Goal: Task Accomplishment & Management: Complete application form

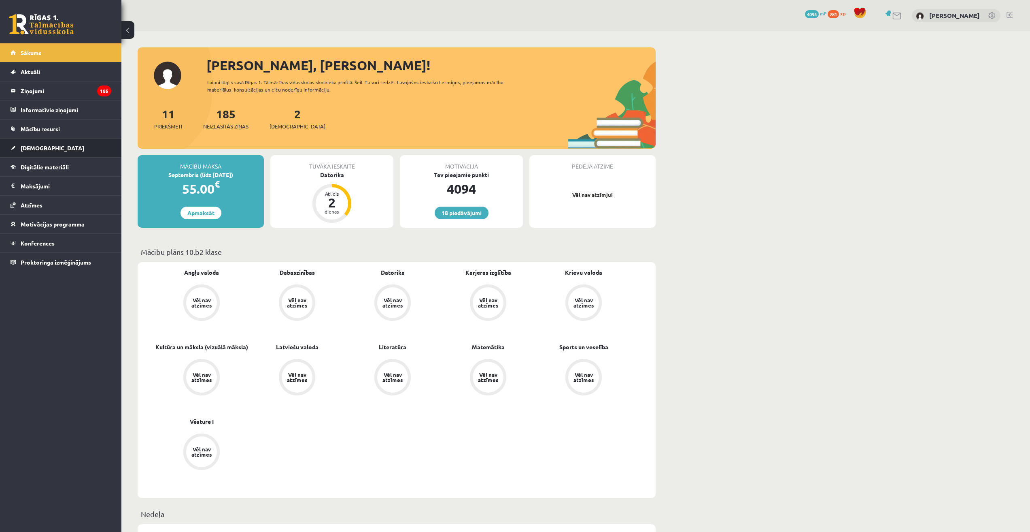
click at [47, 146] on link "[DEMOGRAPHIC_DATA]" at bounding box center [61, 147] width 101 height 19
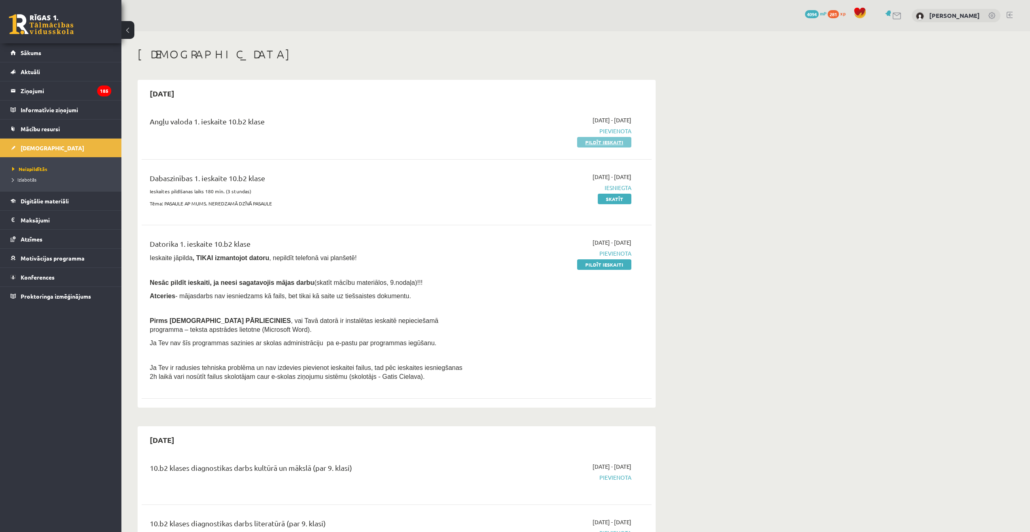
click at [612, 142] on link "Pildīt ieskaiti" at bounding box center [604, 142] width 54 height 11
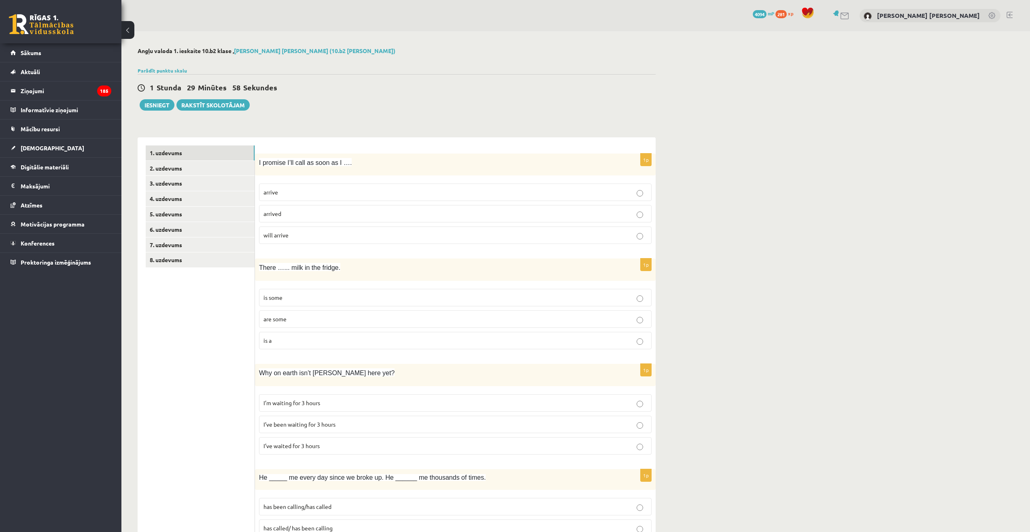
click at [161, 73] on div "Parādīt punktu skalu Atzīme No Līdz 1 0 16 2 17 24 3 25 32 4 33 40 5 41 48 6 49…" at bounding box center [397, 70] width 518 height 7
click at [166, 64] on div at bounding box center [397, 61] width 518 height 8
click at [168, 69] on link "Parādīt punktu skalu" at bounding box center [162, 70] width 49 height 6
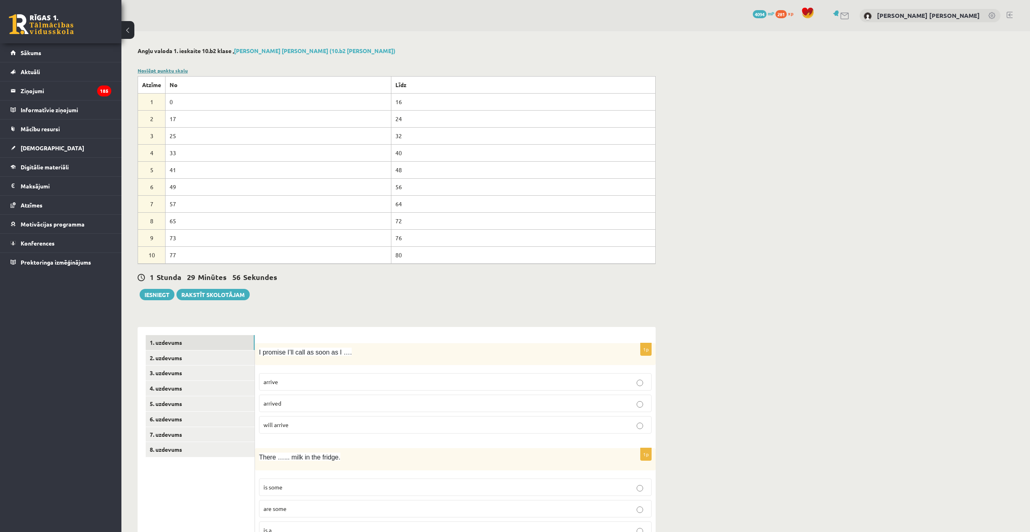
click at [168, 69] on link "Noslēpt punktu skalu" at bounding box center [163, 70] width 50 height 6
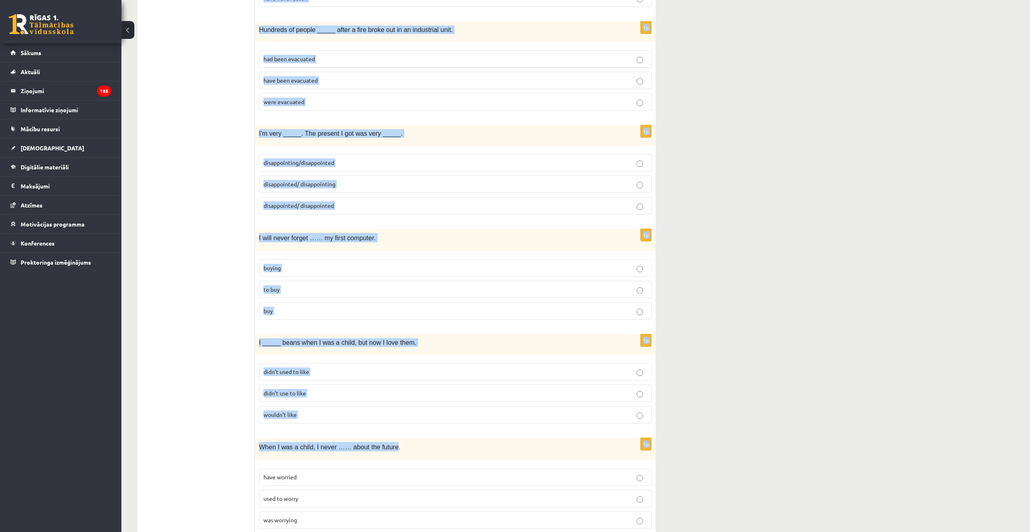
scroll to position [1728, 0]
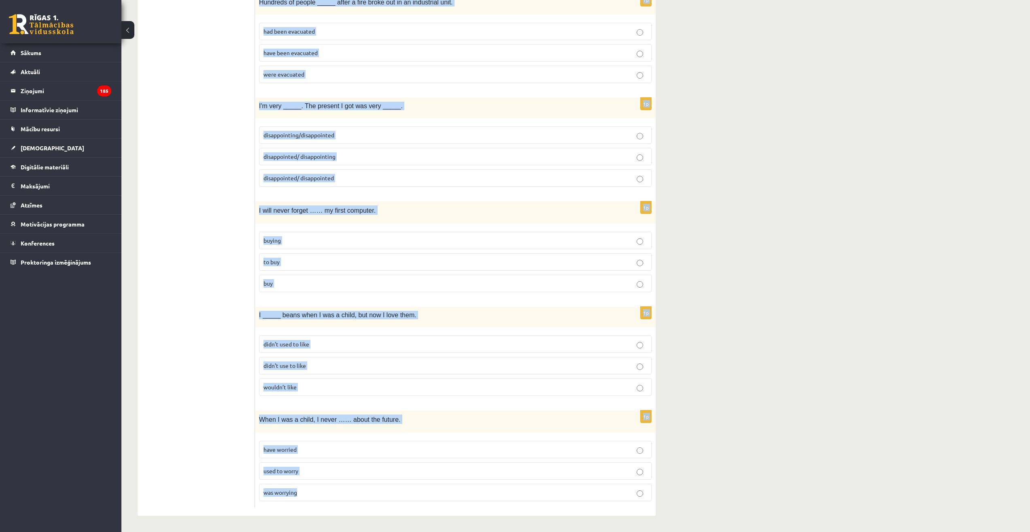
drag, startPoint x: 258, startPoint y: 158, endPoint x: 397, endPoint y: 494, distance: 364.0
copy form "I promise I’ll call as soon as I …. arrive arrived will arrive 1p There …... mi…"
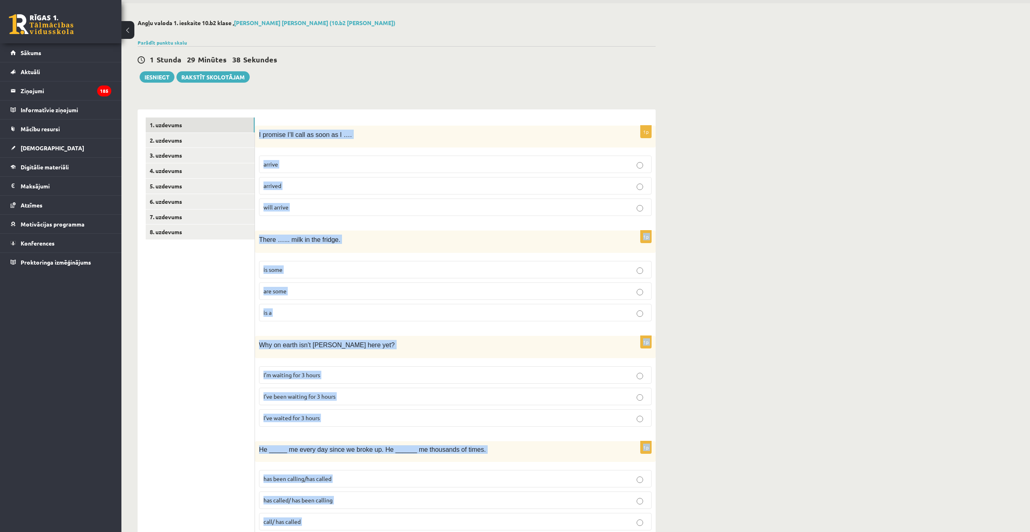
scroll to position [0, 0]
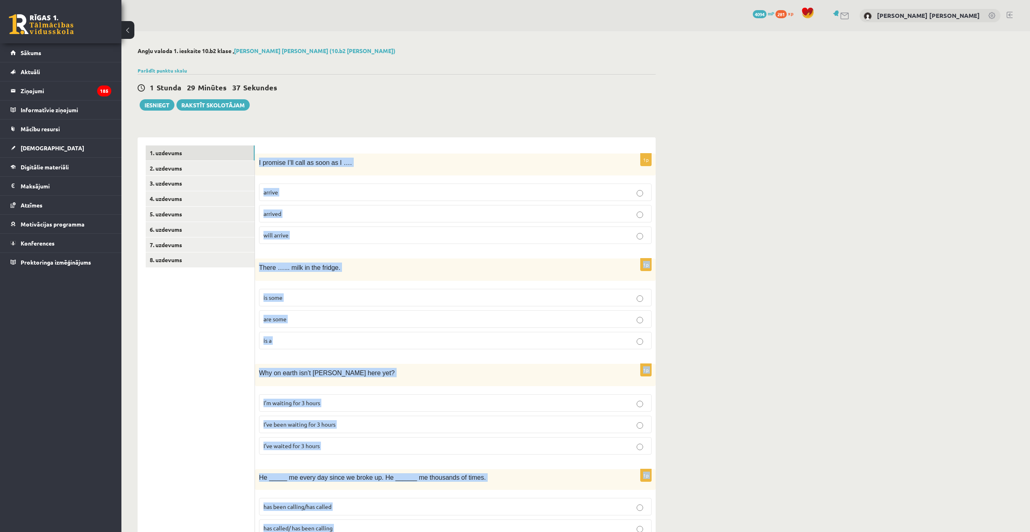
click at [398, 192] on p "arrive" at bounding box center [456, 192] width 384 height 9
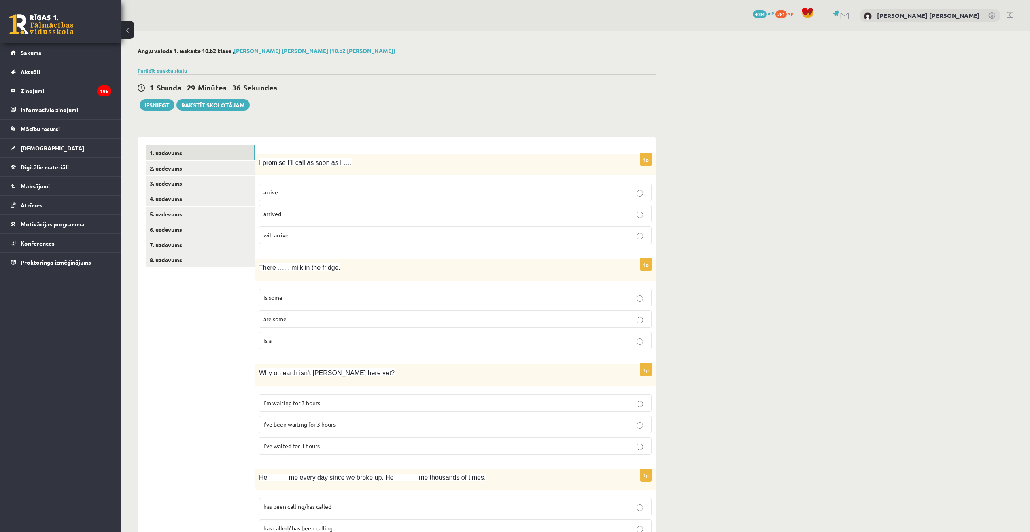
scroll to position [121, 0]
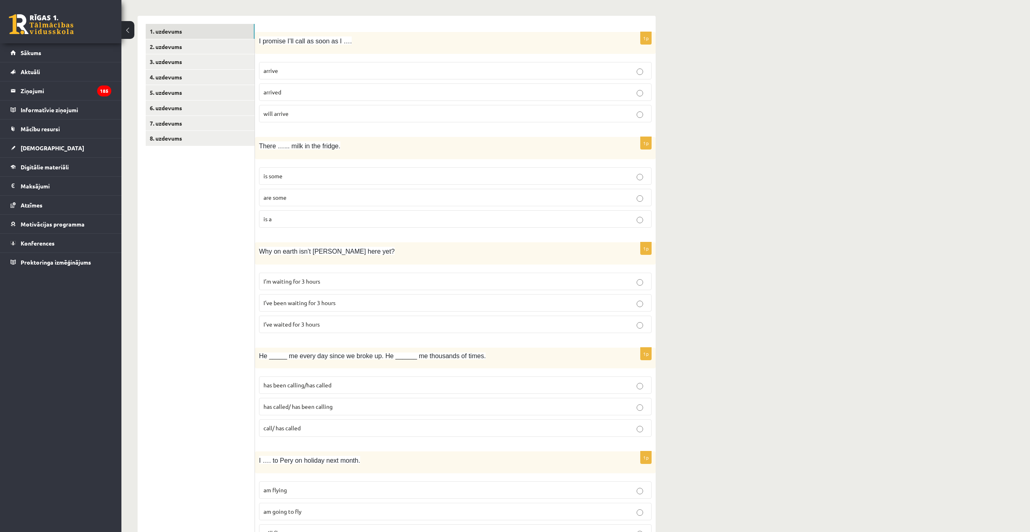
click at [335, 179] on p "is some" at bounding box center [456, 176] width 384 height 9
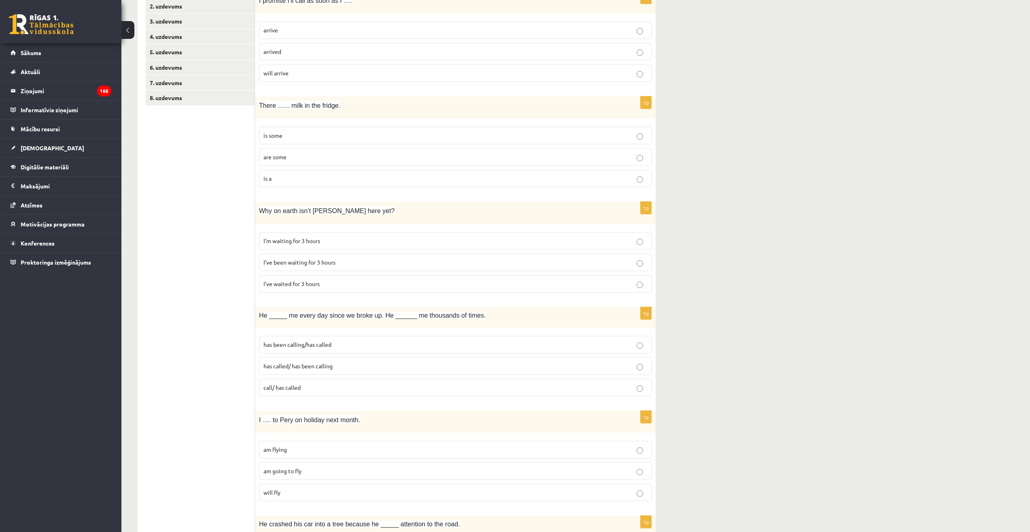
scroll to position [202, 0]
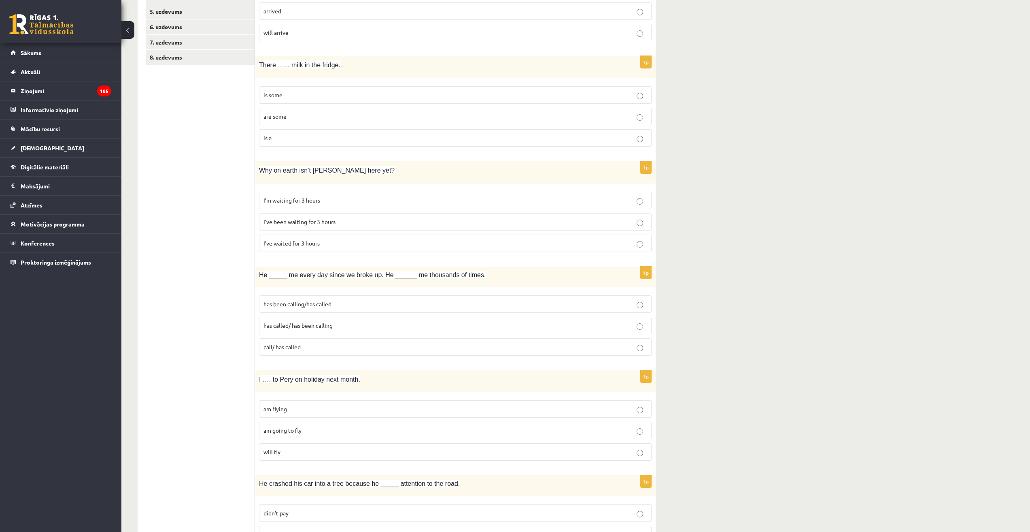
click at [318, 221] on span "I’ve been waiting for 3 hours" at bounding box center [300, 221] width 72 height 7
click at [332, 304] on p "has been calling/has called" at bounding box center [456, 304] width 384 height 9
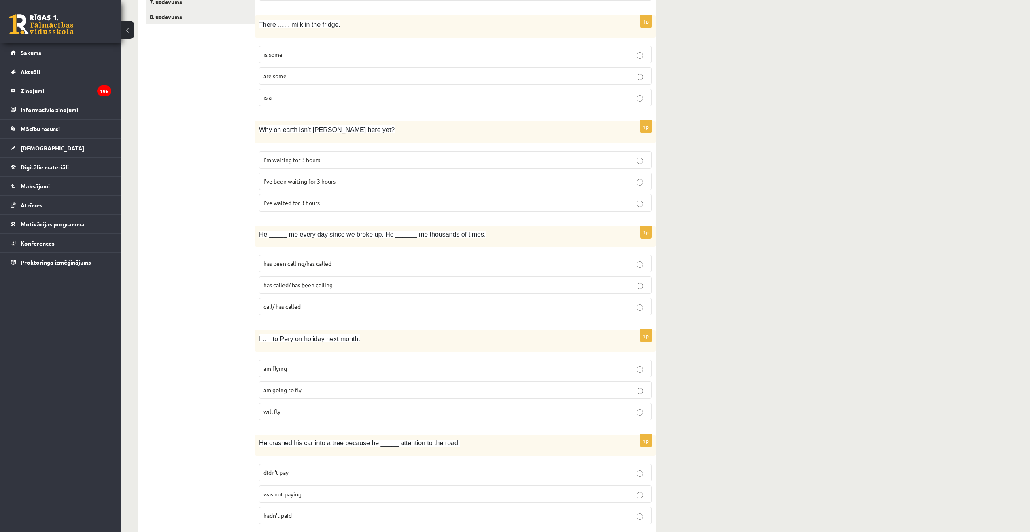
scroll to position [324, 0]
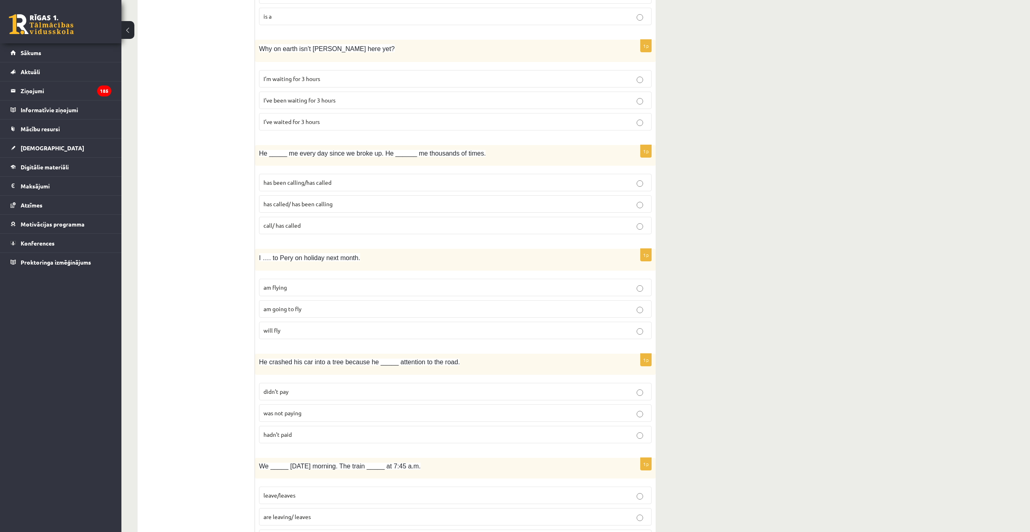
click at [345, 332] on p "will fly" at bounding box center [456, 330] width 384 height 9
click at [353, 286] on p "am flying" at bounding box center [456, 287] width 384 height 9
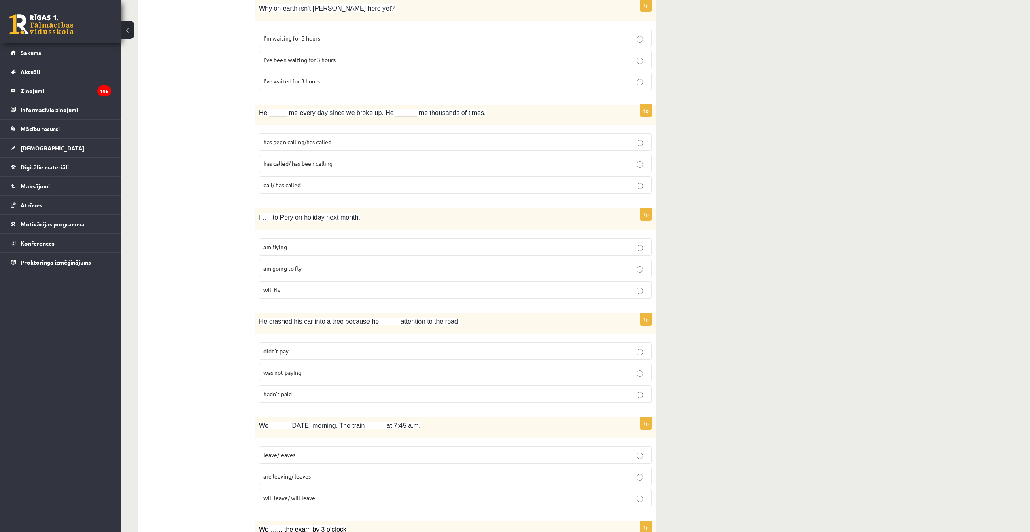
click at [335, 372] on p "was not paying" at bounding box center [456, 372] width 384 height 9
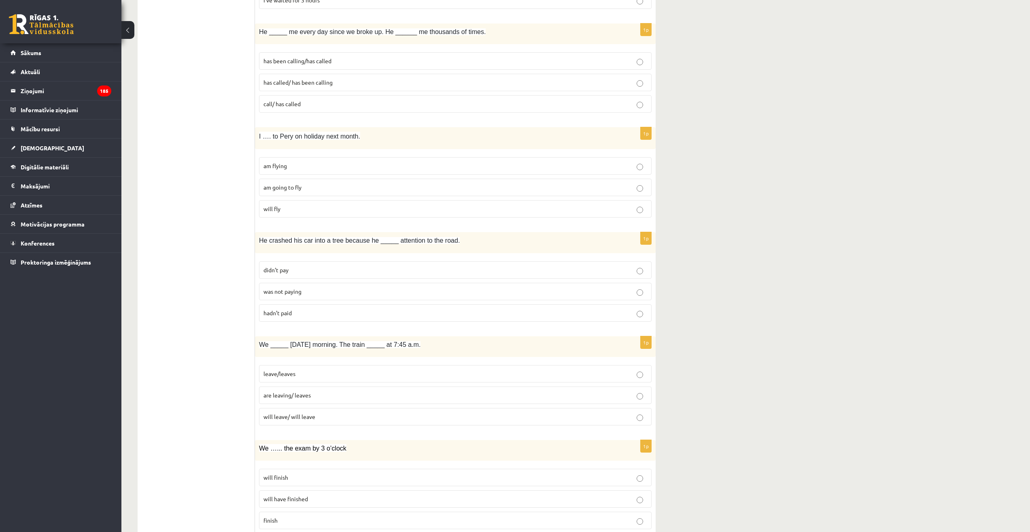
click at [302, 396] on span "are leaving/ leaves" at bounding box center [287, 394] width 47 height 7
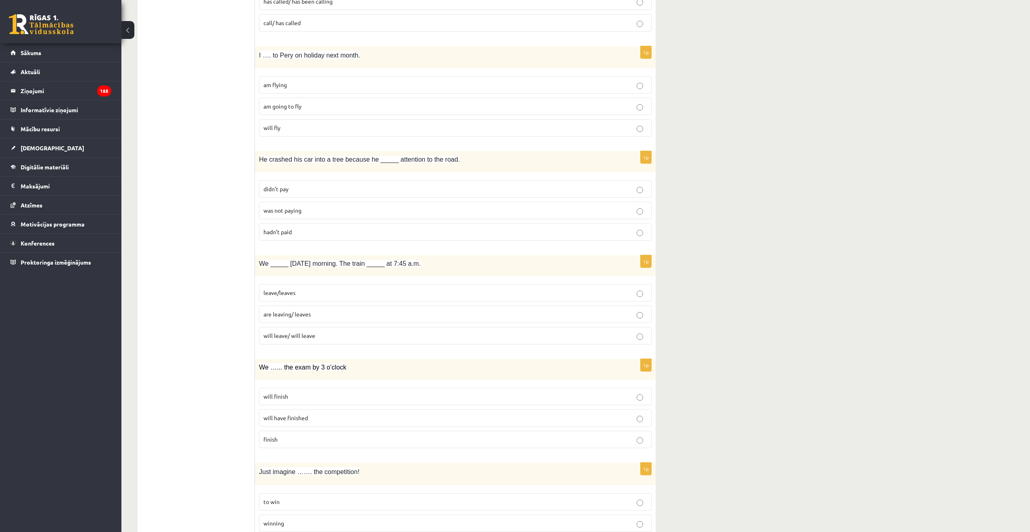
scroll to position [567, 0]
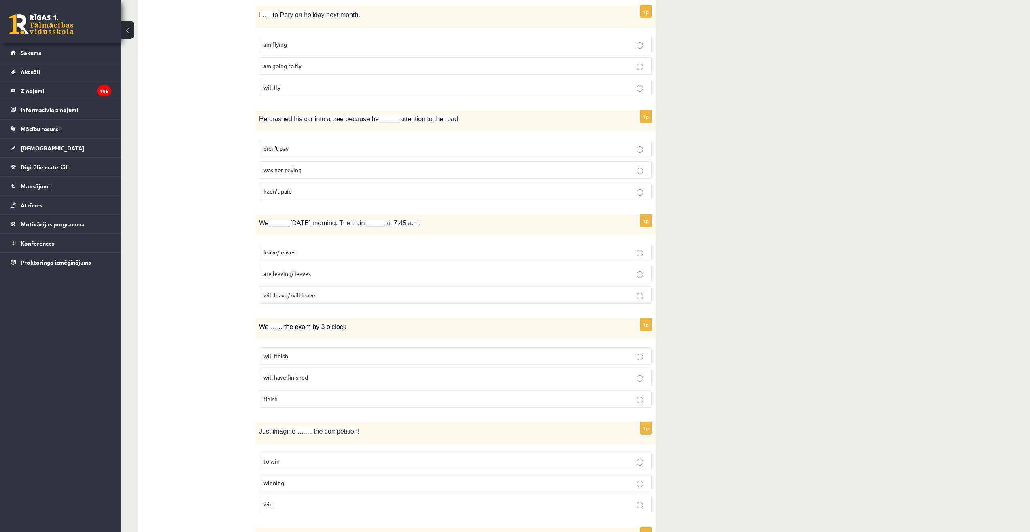
click at [323, 375] on p "will have finished" at bounding box center [456, 377] width 384 height 9
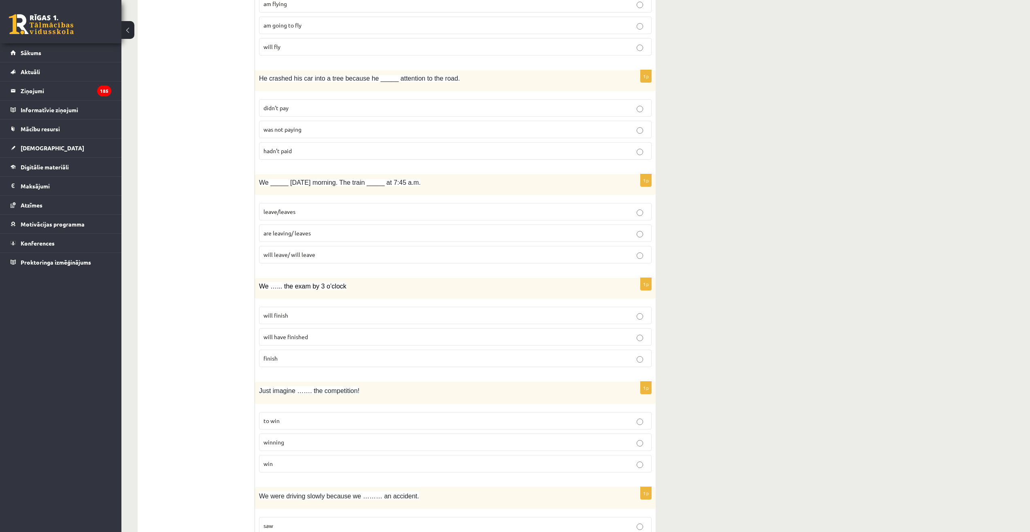
click at [370, 439] on p "winning" at bounding box center [456, 442] width 384 height 9
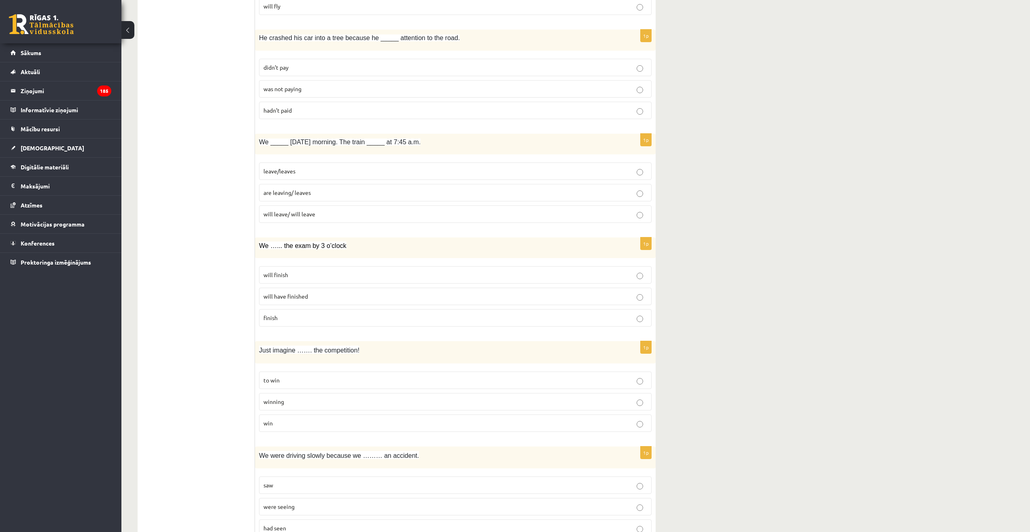
scroll to position [769, 0]
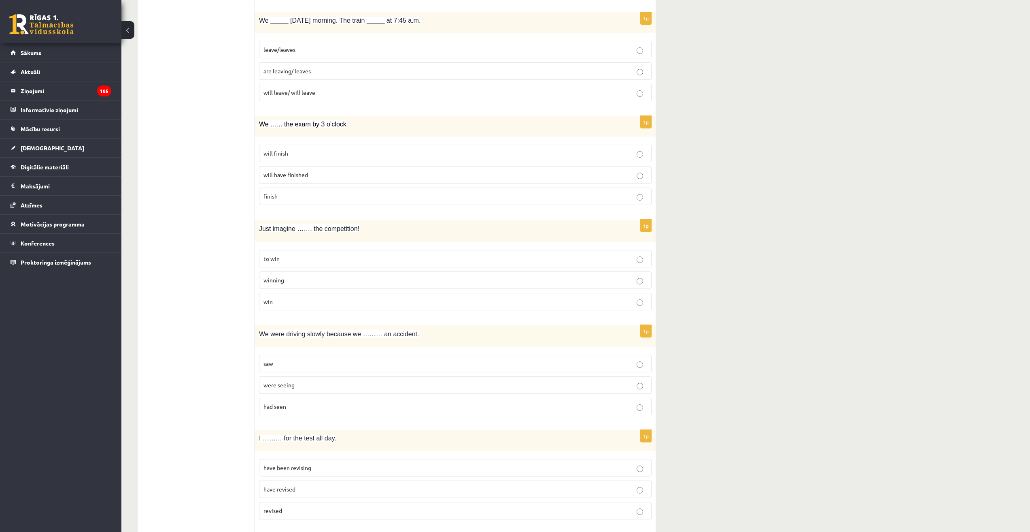
click at [328, 412] on label "had seen" at bounding box center [455, 406] width 393 height 17
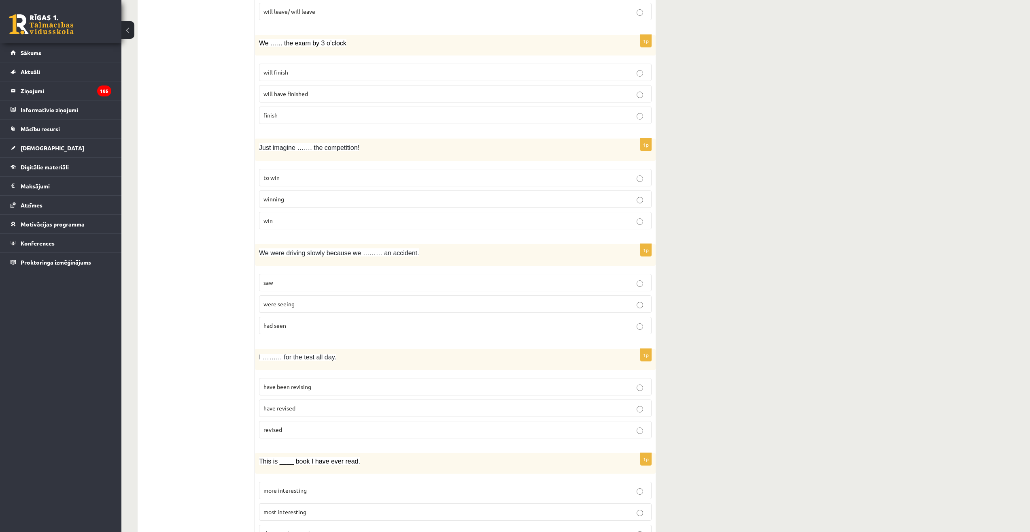
click at [336, 389] on p "have been revising" at bounding box center [456, 386] width 384 height 9
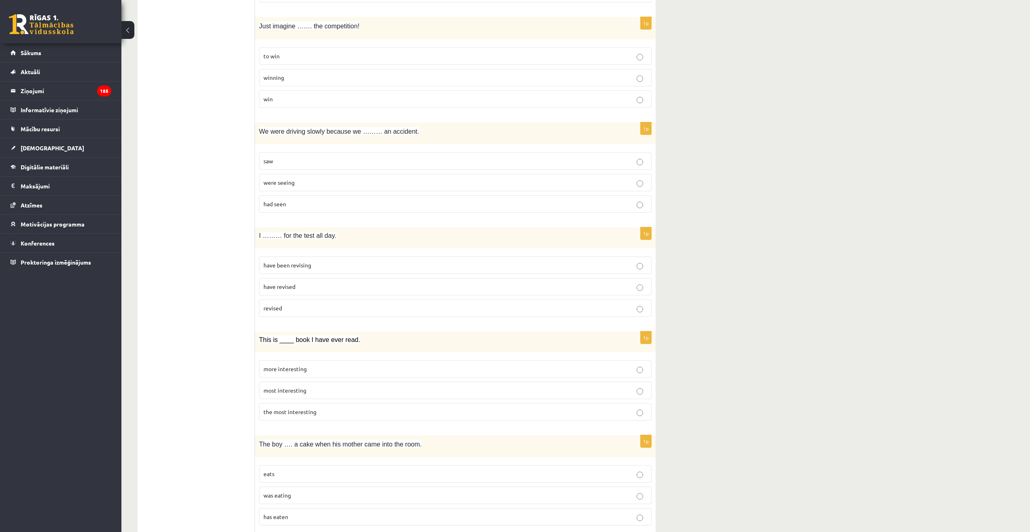
click at [349, 415] on p "the most interesting" at bounding box center [456, 411] width 384 height 9
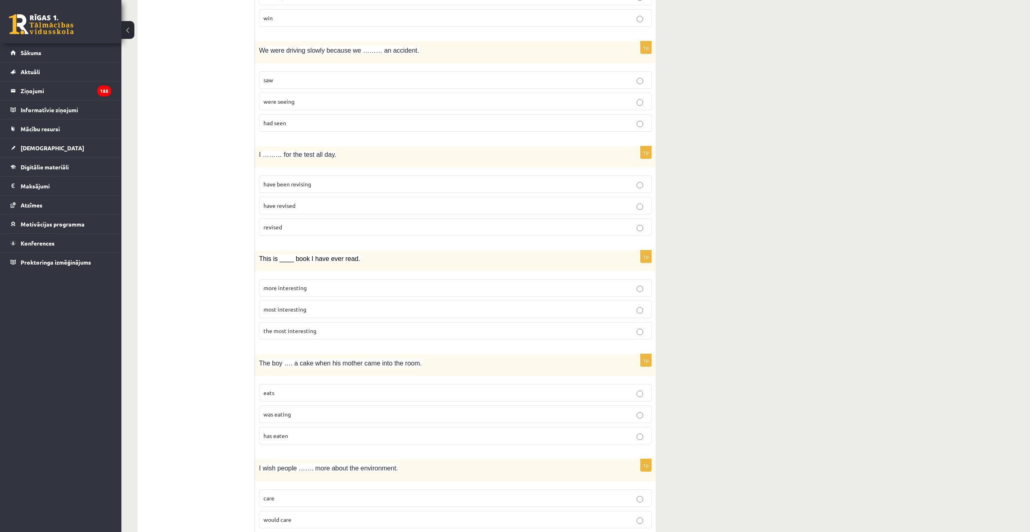
click at [317, 411] on p "was eating" at bounding box center [456, 414] width 384 height 9
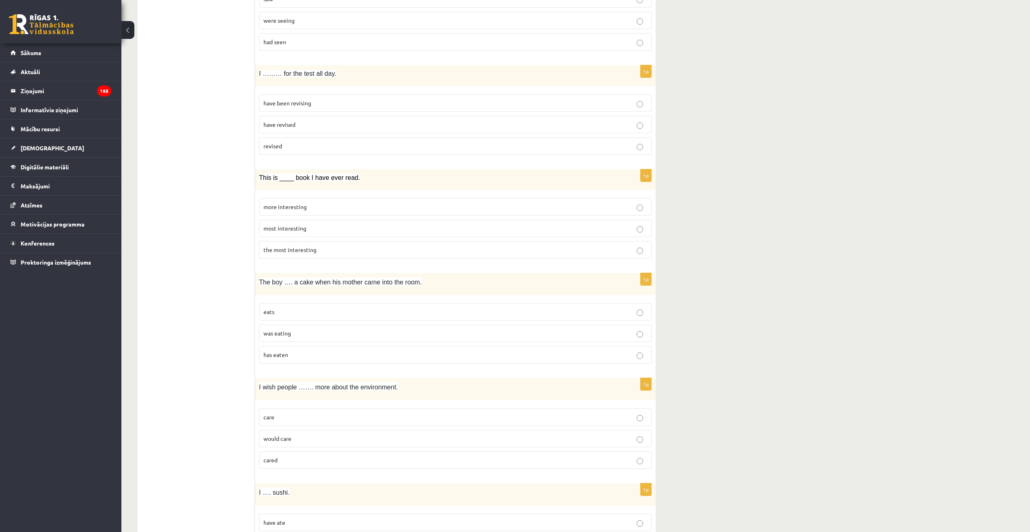
click at [313, 460] on p "cared" at bounding box center [456, 459] width 384 height 9
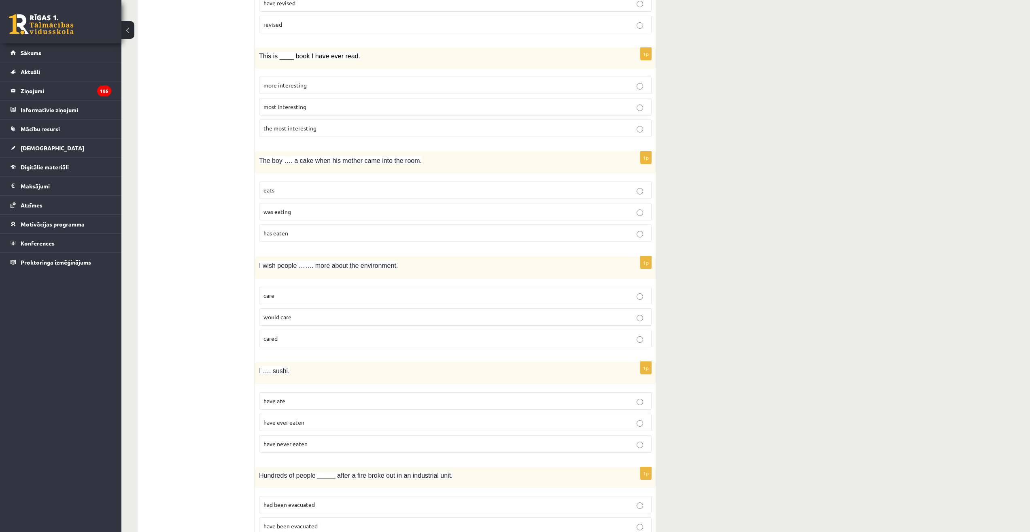
scroll to position [1296, 0]
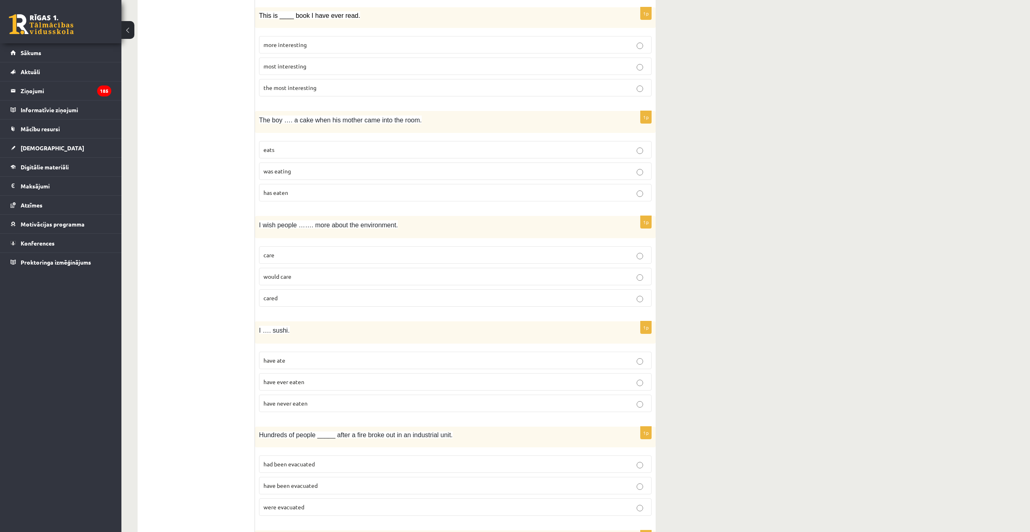
click at [324, 404] on p "have never eaten" at bounding box center [456, 403] width 384 height 9
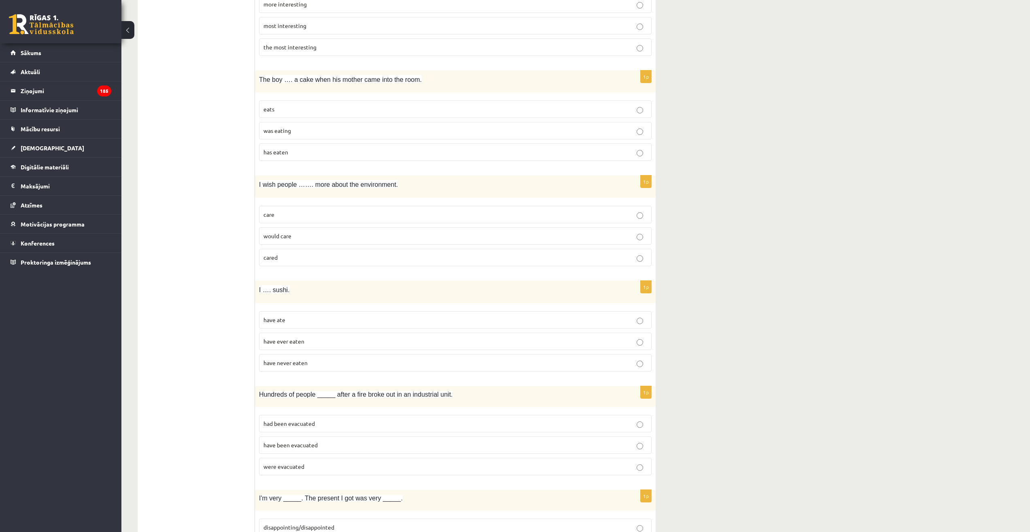
scroll to position [1458, 0]
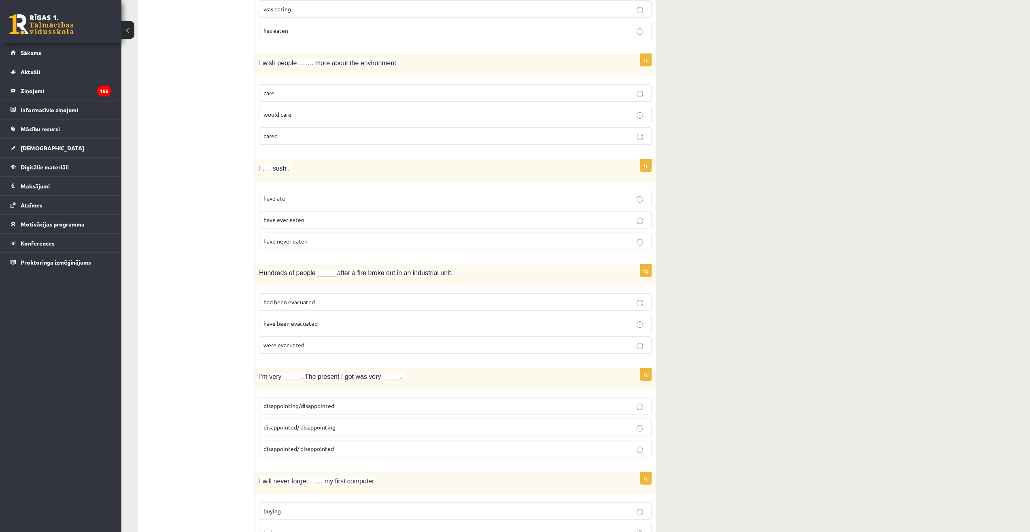
click at [336, 343] on p "were evacuated" at bounding box center [456, 344] width 384 height 9
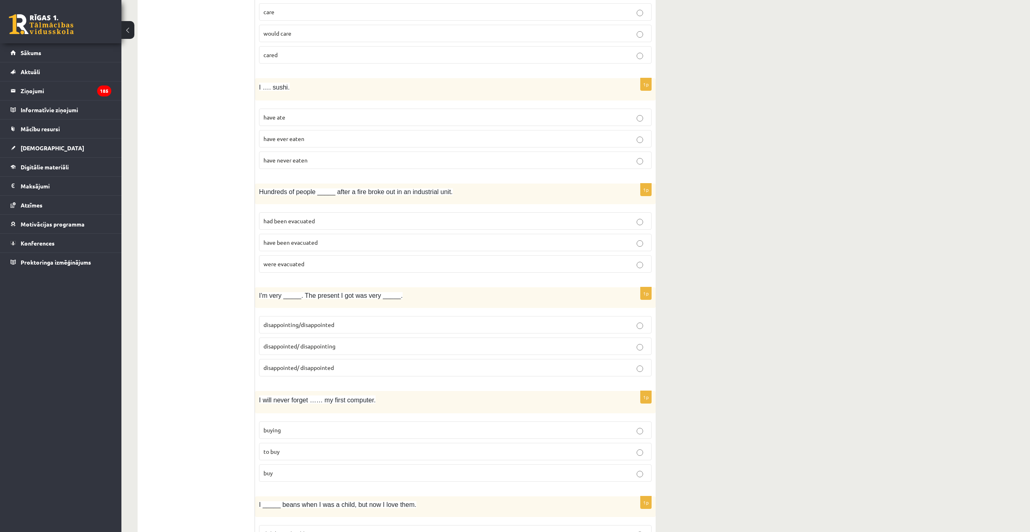
scroll to position [1579, 0]
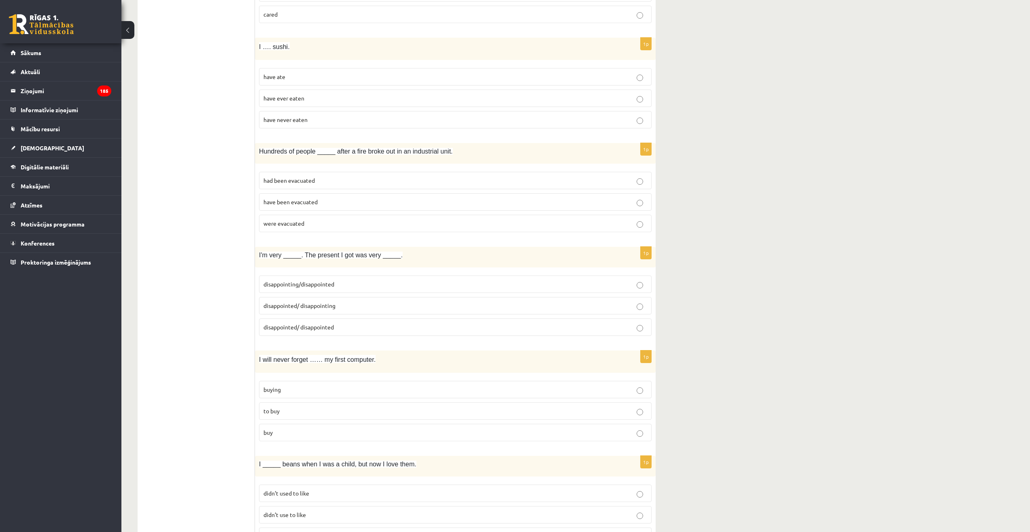
click at [329, 308] on span "disappointed/ disappointing" at bounding box center [300, 305] width 72 height 7
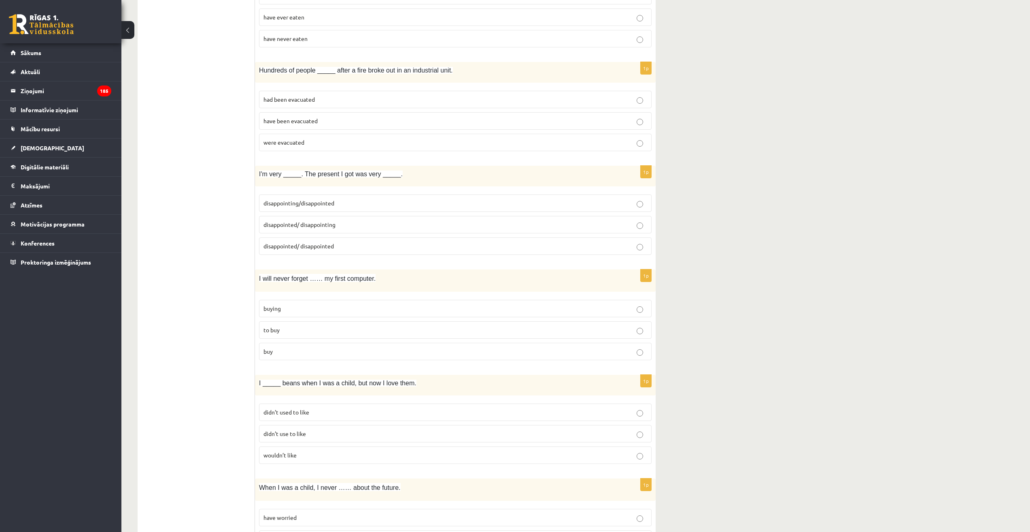
click at [381, 311] on p "buying" at bounding box center [456, 308] width 384 height 9
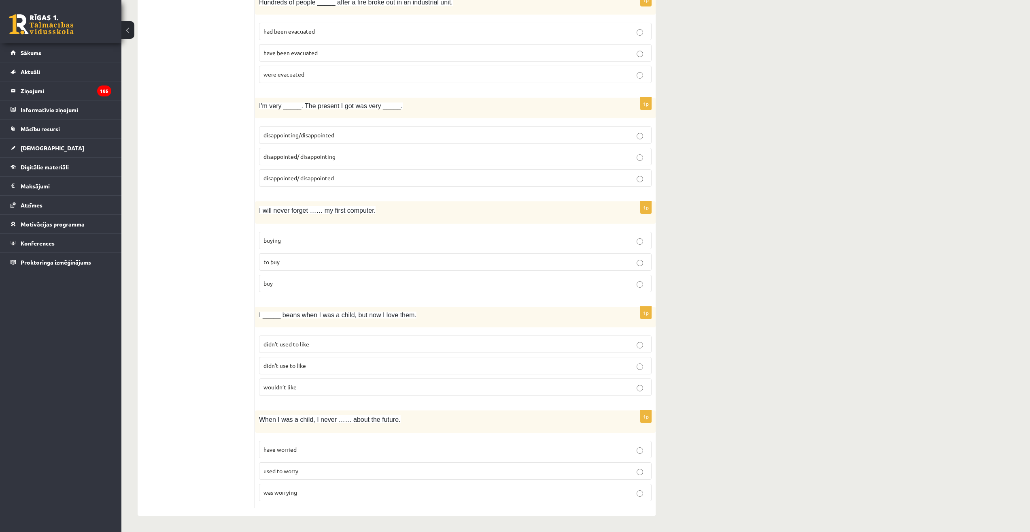
click at [353, 366] on p "didn’t use to like" at bounding box center [456, 365] width 384 height 9
click at [309, 473] on p "used to worry" at bounding box center [456, 470] width 384 height 9
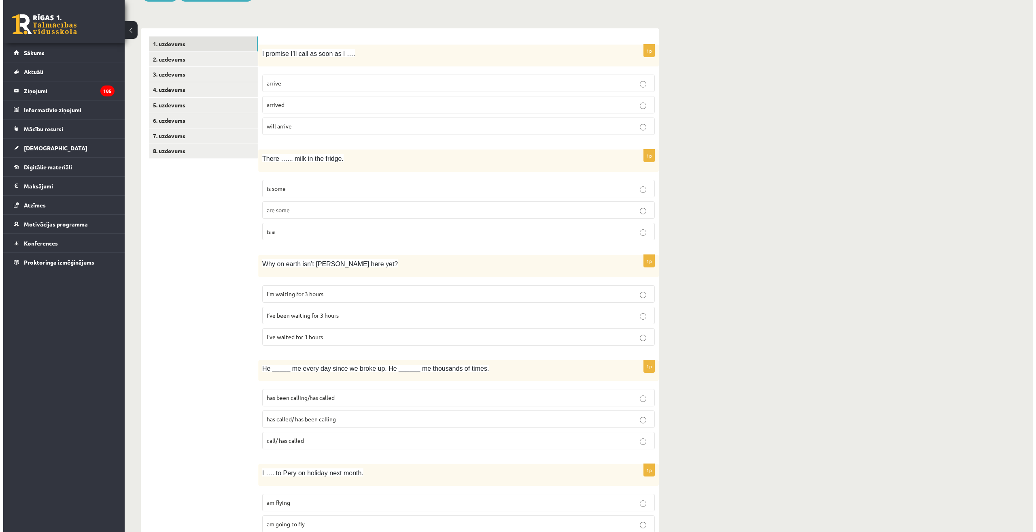
scroll to position [0, 0]
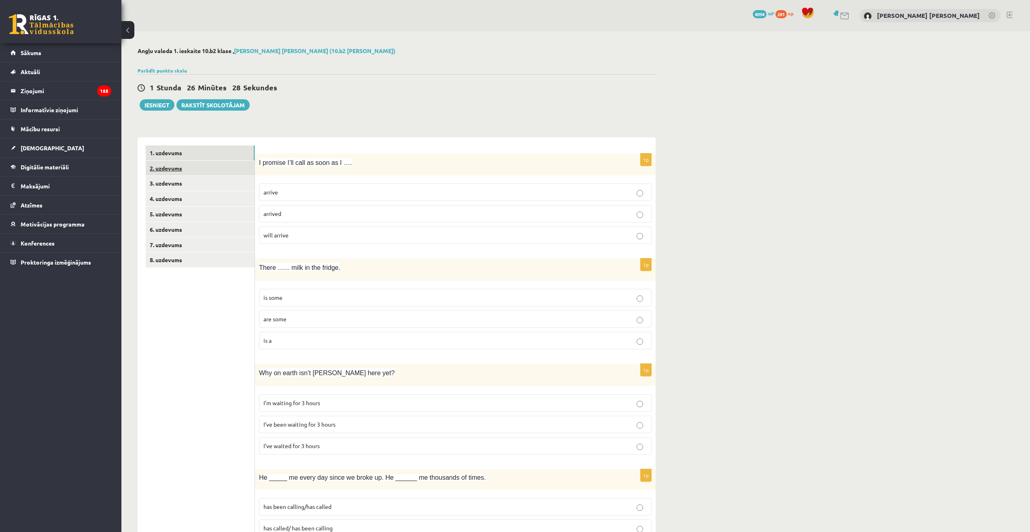
click at [169, 169] on link "2. uzdevums" at bounding box center [200, 168] width 109 height 15
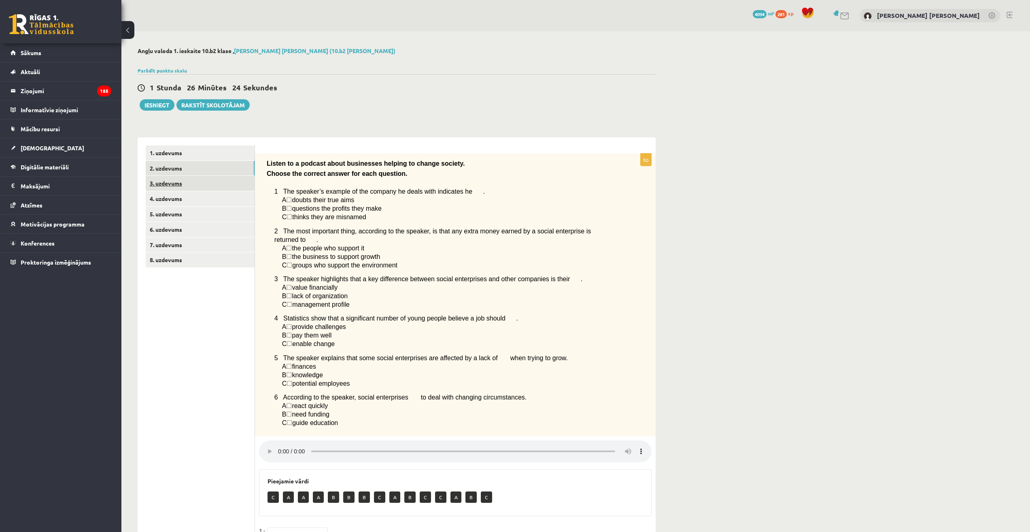
click at [172, 180] on link "3. uzdevums" at bounding box center [200, 183] width 109 height 15
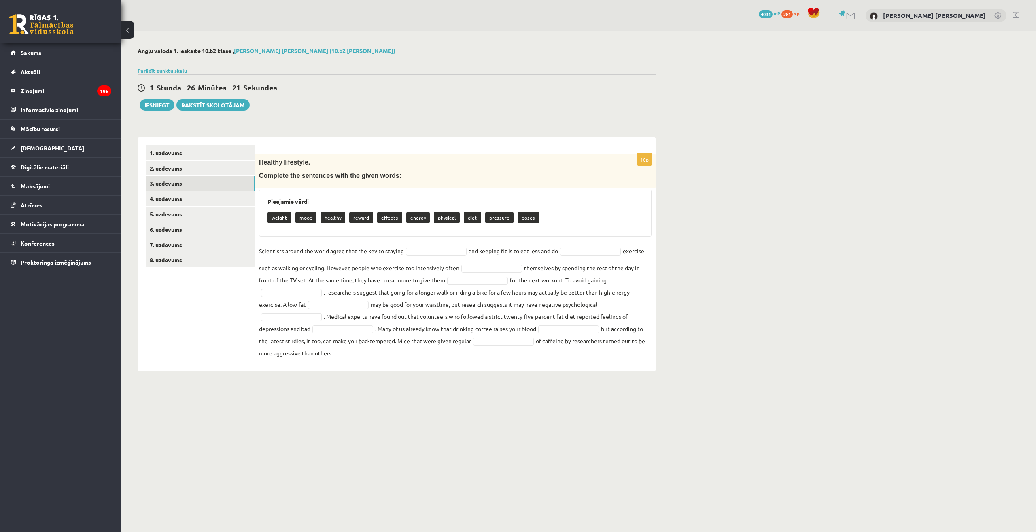
drag, startPoint x: 257, startPoint y: 158, endPoint x: 598, endPoint y: 395, distance: 416.0
click at [598, 395] on body "0 Dāvanas 4094 mP 281 xp Daniels Legzdiņš Sākums Aktuāli Kā mācīties eSKOLĀ Kon…" at bounding box center [518, 266] width 1036 height 532
copy div "Healthy lifestyle. Complete the sentences with the given words: Pieejamie vārdi…"
drag, startPoint x: 437, startPoint y: 435, endPoint x: 423, endPoint y: 347, distance: 89.7
click at [436, 434] on body "0 Dāvanas 4094 mP 281 xp Daniels Legzdiņš Sākums Aktuāli Kā mācīties eSKOLĀ Kon…" at bounding box center [518, 266] width 1036 height 532
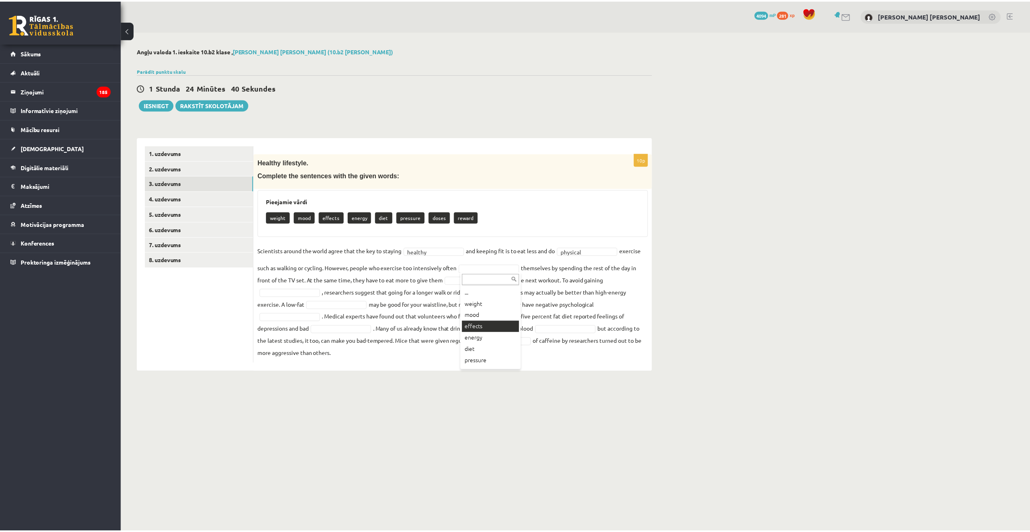
scroll to position [21, 0]
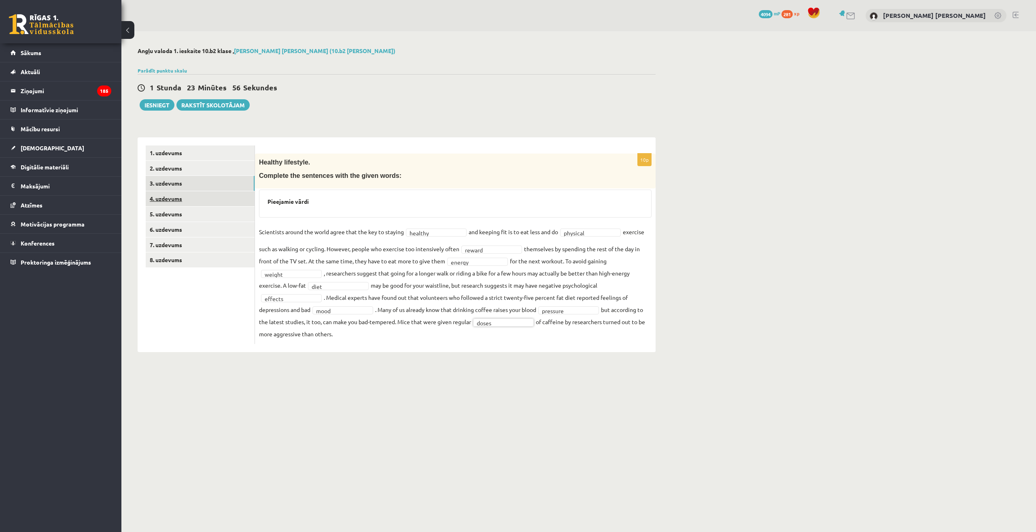
click at [168, 196] on link "4. uzdevums" at bounding box center [200, 198] width 109 height 15
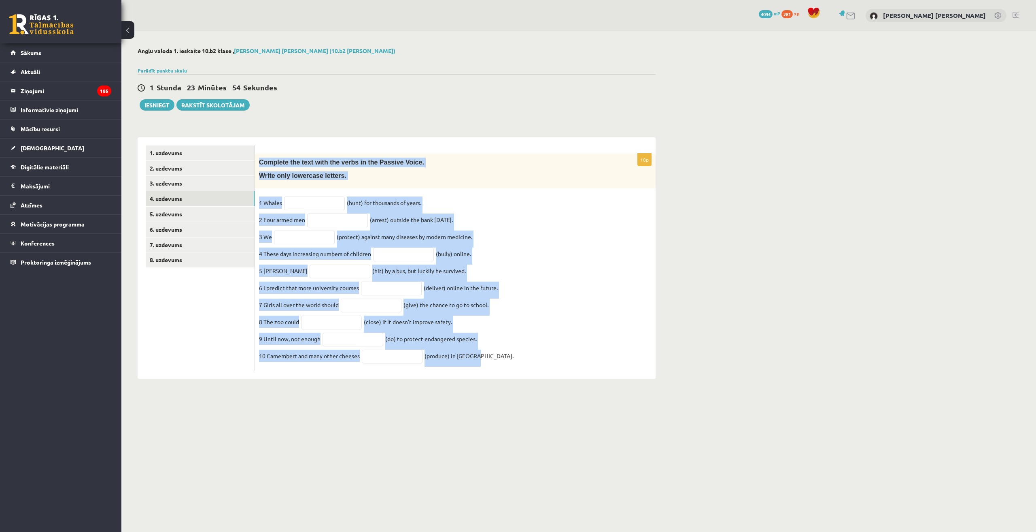
drag, startPoint x: 258, startPoint y: 162, endPoint x: 511, endPoint y: 393, distance: 342.7
click at [511, 393] on div "Angļu valoda 1. ieskaite 10.b2 klase , Daniels Legzdiņš (10.b2 klase) Parādīt p…" at bounding box center [396, 213] width 551 height 364
copy div "Complete the text with the verbs in the Passive Voice. Write only lowercase let…"
click at [321, 199] on input "text" at bounding box center [314, 203] width 61 height 14
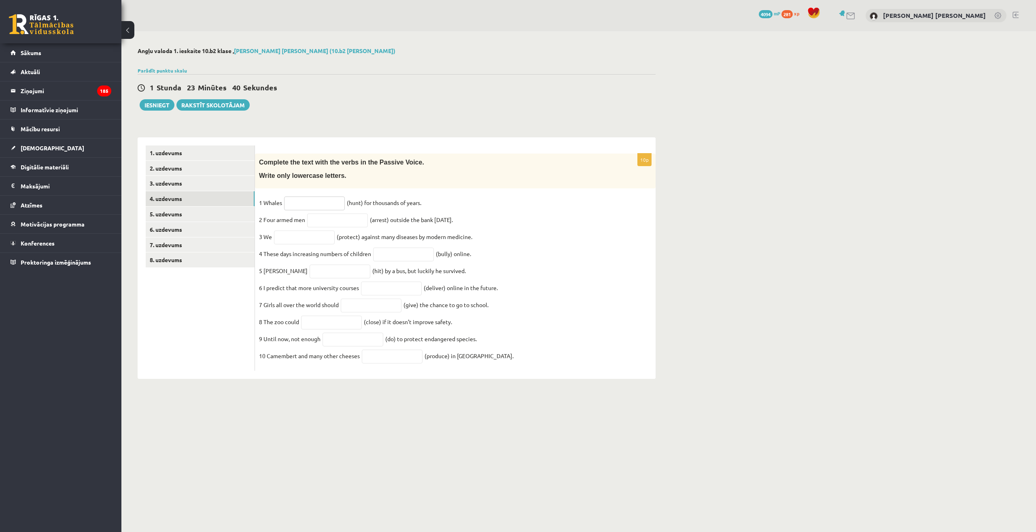
paste input "**********"
type input "**********"
click at [342, 223] on input "text" at bounding box center [337, 220] width 61 height 14
paste input "**********"
type input "**********"
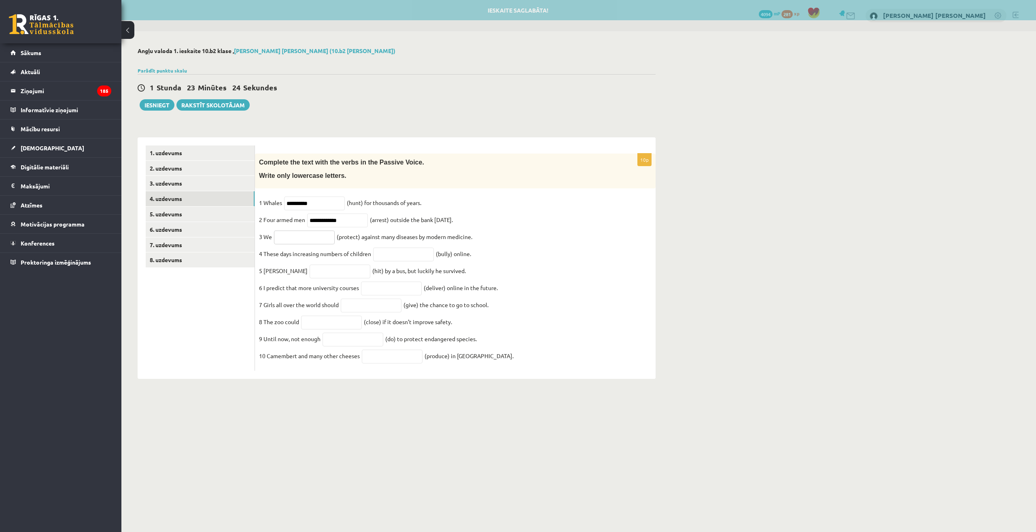
click at [313, 237] on input "text" at bounding box center [304, 237] width 61 height 14
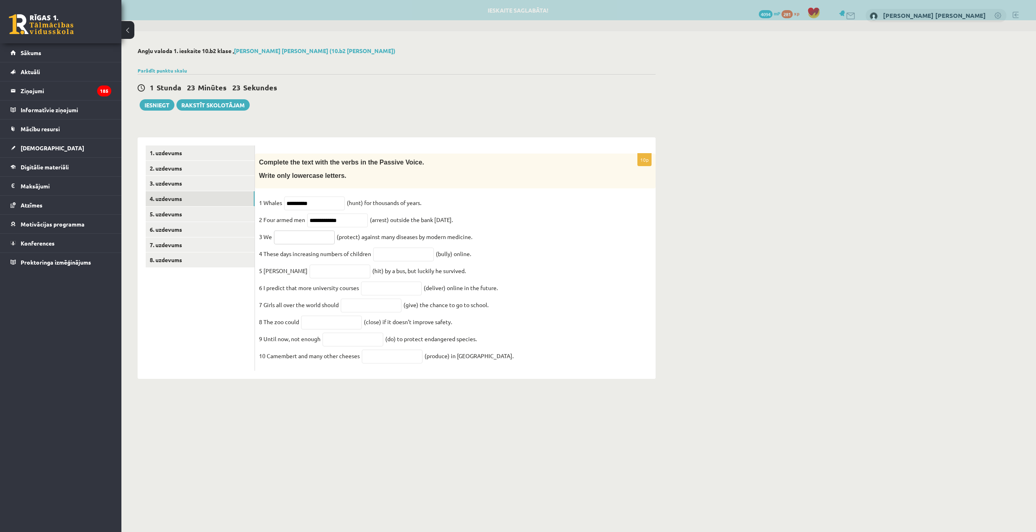
paste input "**********"
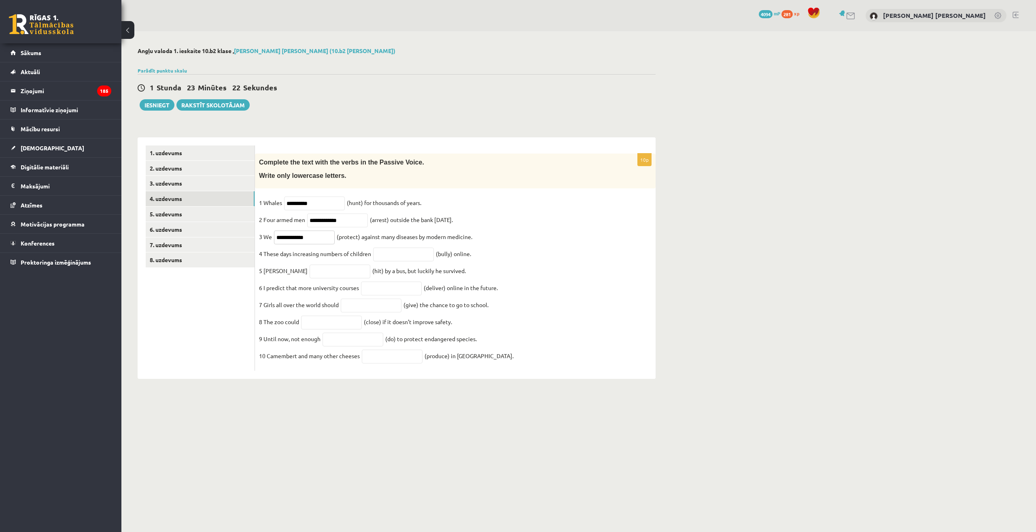
type input "**********"
drag, startPoint x: 385, startPoint y: 249, endPoint x: 394, endPoint y: 265, distance: 18.1
click at [386, 252] on fieldset "**********" at bounding box center [455, 281] width 393 height 170
click at [394, 265] on fieldset "**********" at bounding box center [455, 281] width 393 height 170
click at [395, 259] on input "text" at bounding box center [403, 254] width 61 height 14
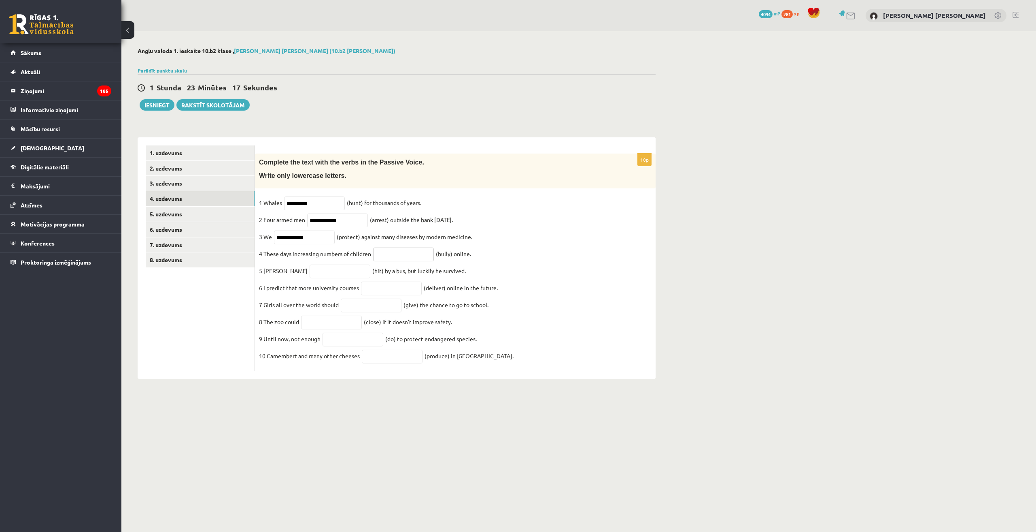
paste input "**********"
type input "**********"
click at [318, 276] on input "text" at bounding box center [340, 271] width 61 height 14
paste input "*******"
type input "*******"
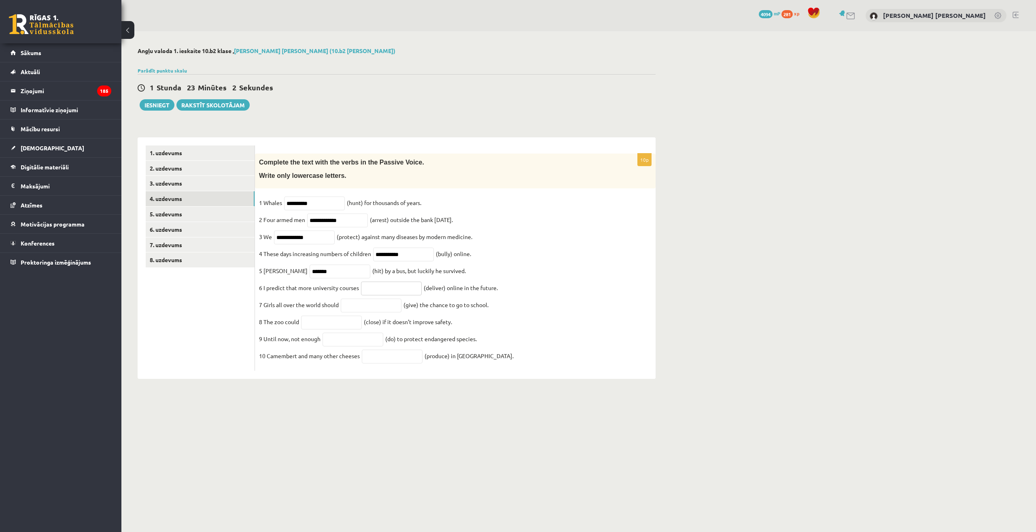
click at [392, 294] on input "text" at bounding box center [391, 288] width 61 height 14
paste input "**********"
type input "**********"
click at [373, 312] on input "text" at bounding box center [371, 305] width 61 height 14
paste input "********"
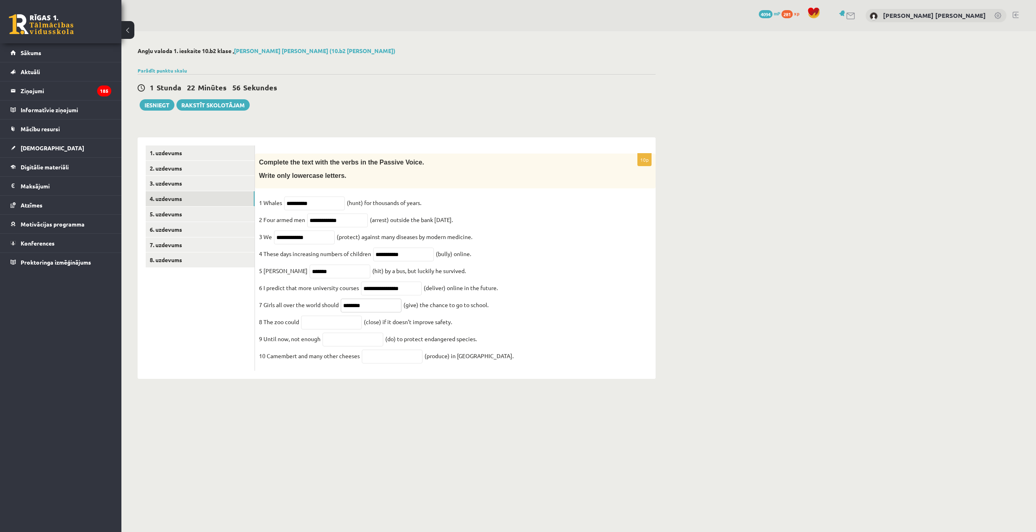
type input "********"
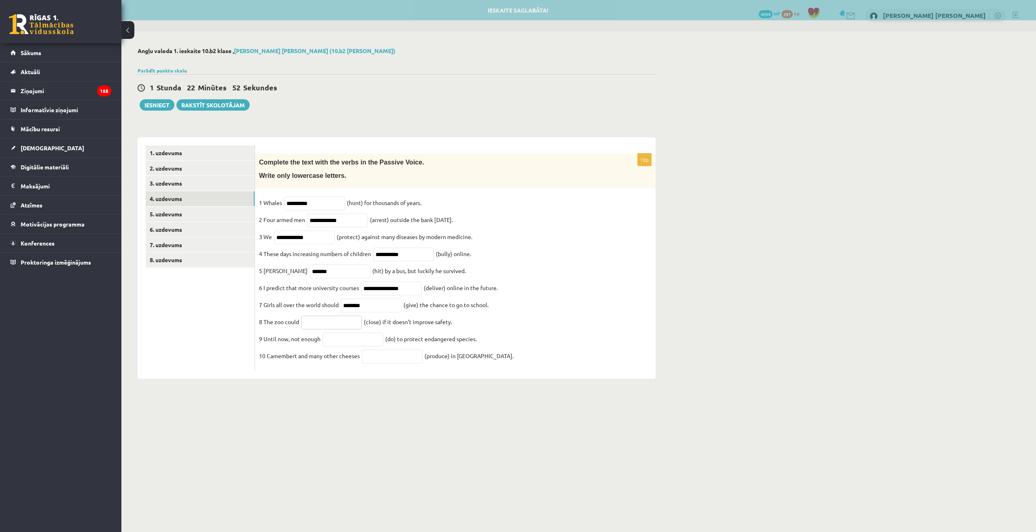
click at [340, 326] on input "text" at bounding box center [331, 322] width 61 height 14
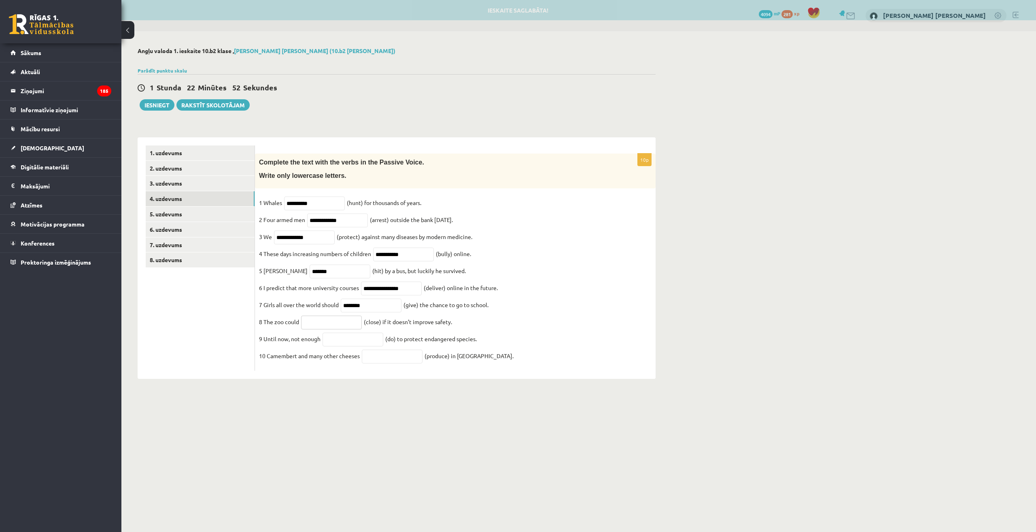
paste input "*********"
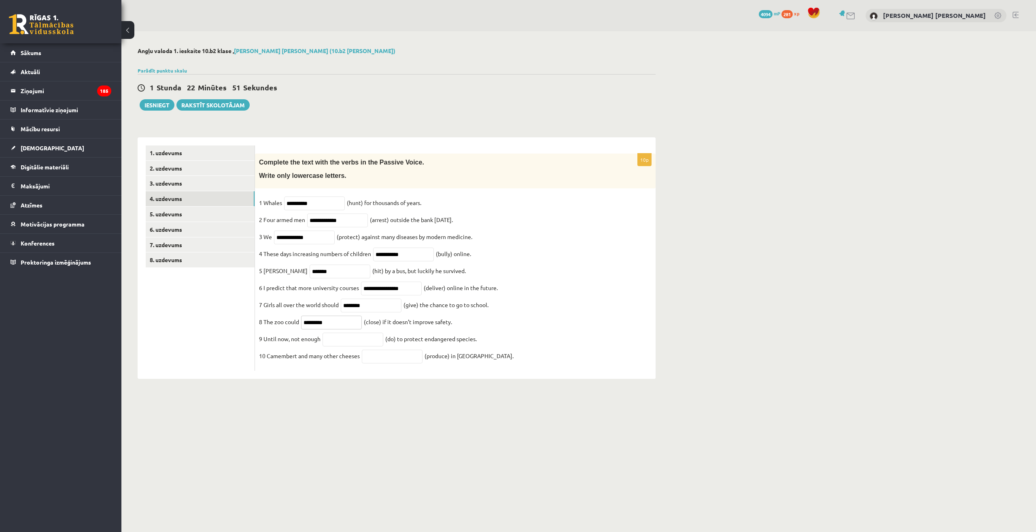
type input "*********"
click at [356, 346] on input "text" at bounding box center [353, 339] width 61 height 14
paste input "**********"
type input "**********"
click at [391, 355] on fieldset "**********" at bounding box center [455, 281] width 393 height 170
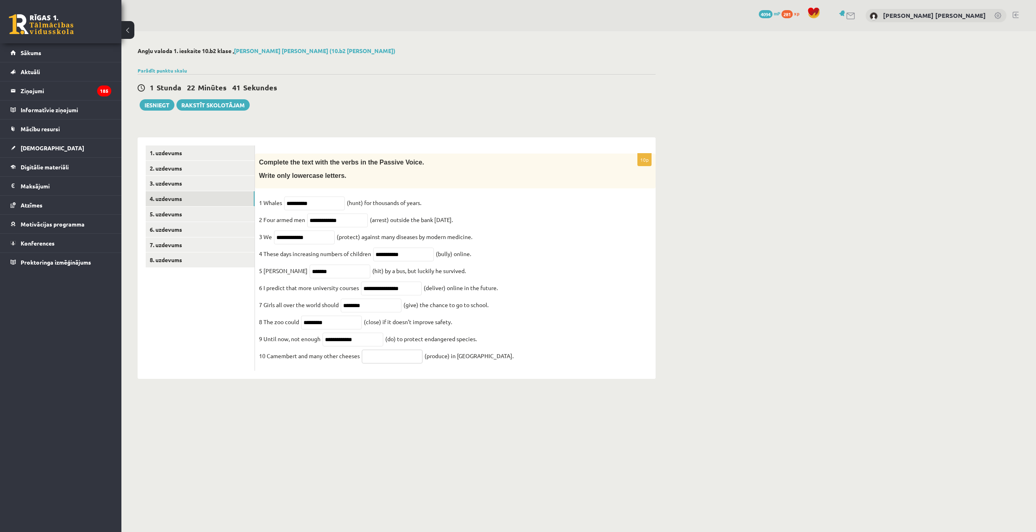
click at [388, 363] on input "text" at bounding box center [392, 356] width 61 height 14
paste input "**********"
type input "**********"
click at [299, 472] on body "0 Dāvanas 4094 mP 281 xp Daniels Legzdiņš Sākums Aktuāli Kā mācīties eSKOLĀ Kon…" at bounding box center [518, 266] width 1036 height 532
click at [165, 215] on link "5. uzdevums" at bounding box center [200, 213] width 109 height 15
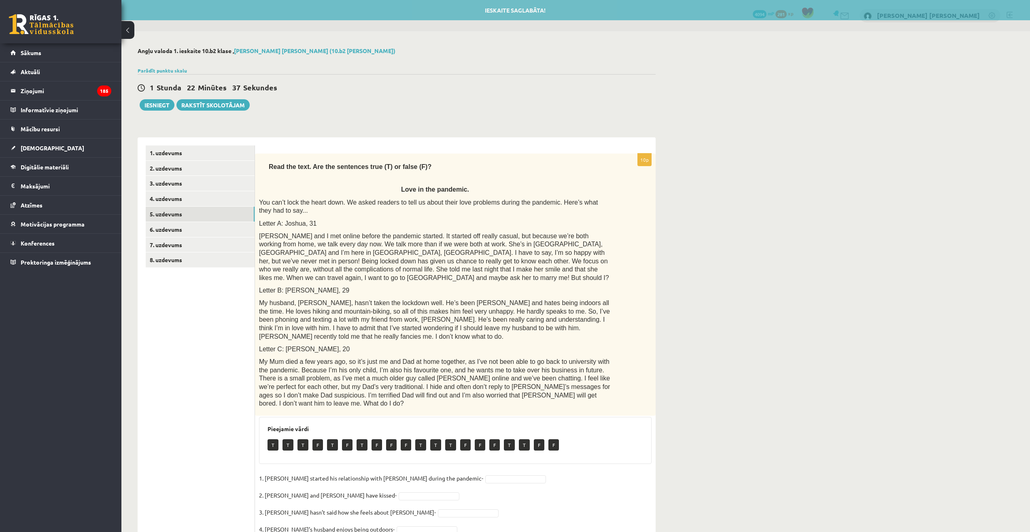
scroll to position [114, 0]
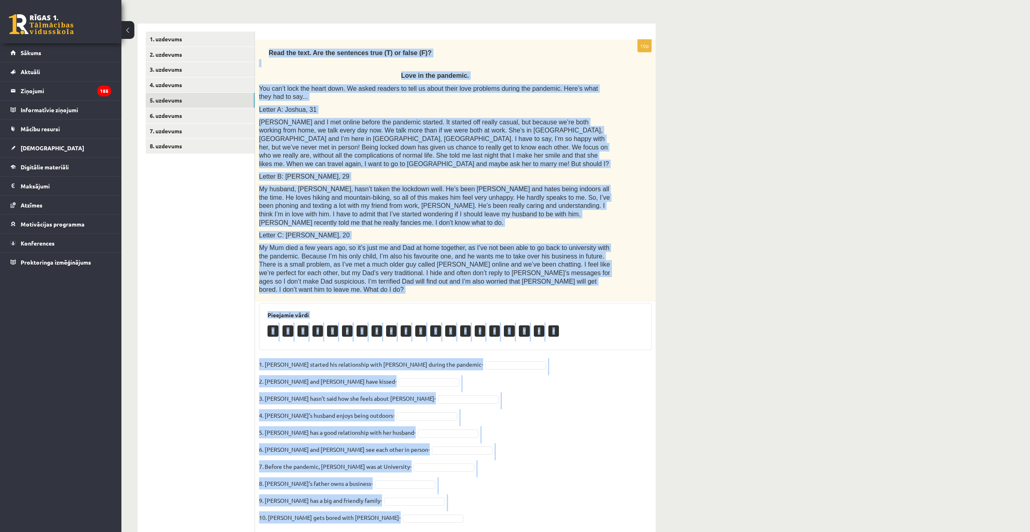
drag, startPoint x: 269, startPoint y: 49, endPoint x: 441, endPoint y: 532, distance: 512.7
click at [441, 418] on html "0 Dāvanas 4094 mP 281 xp Daniels Legzdiņš Sākums Aktuāli Kā mācīties eSKOLĀ Kon…" at bounding box center [515, 152] width 1030 height 532
copy div "Read the text. Are the sentences true (T) or false (F)? Love in the pandemic. Y…"
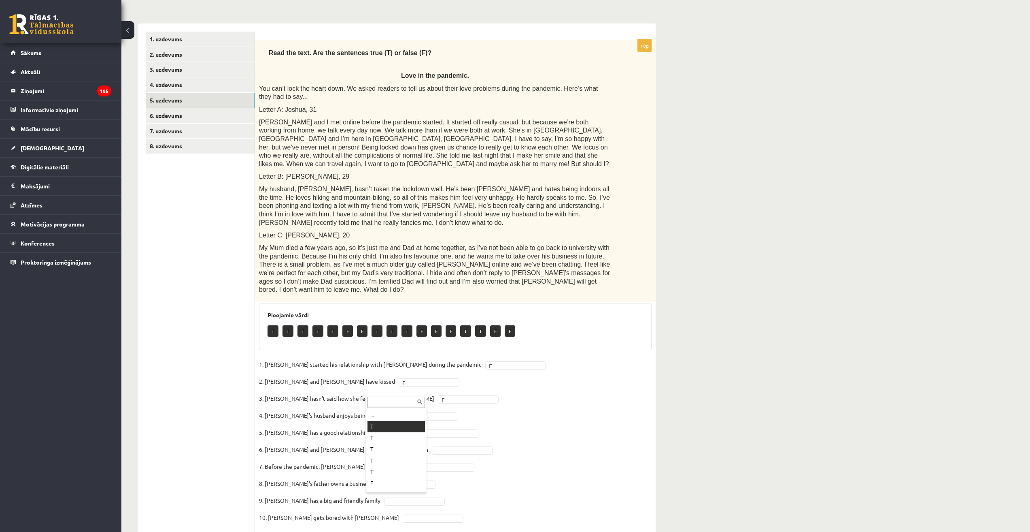
drag, startPoint x: 396, startPoint y: 426, endPoint x: 391, endPoint y: 418, distance: 8.9
click at [208, 114] on link "6. uzdevums" at bounding box center [200, 115] width 109 height 15
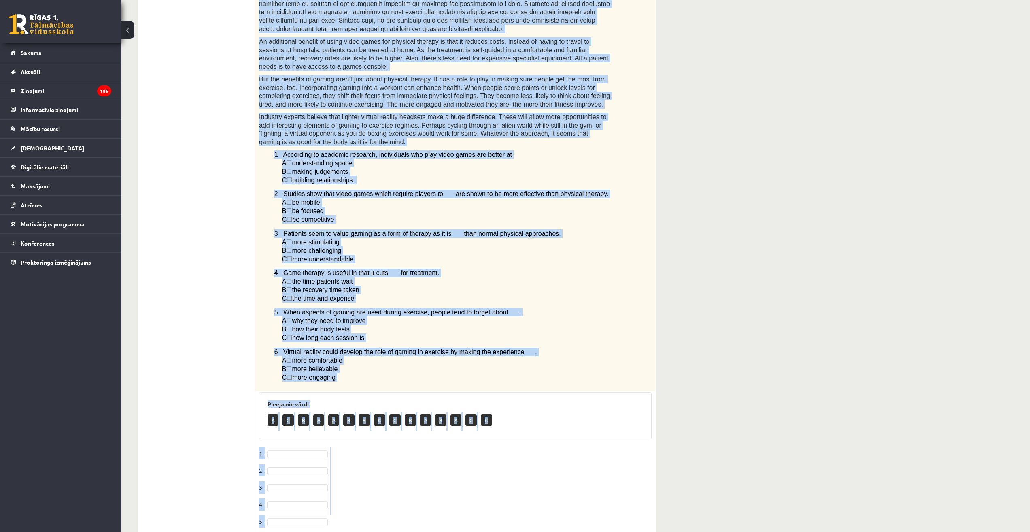
scroll to position [358, 0]
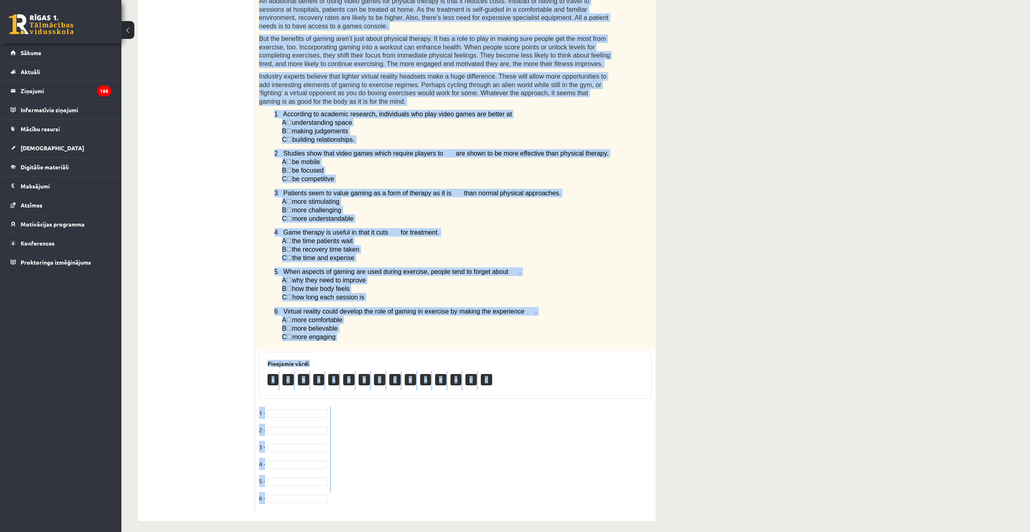
drag, startPoint x: 262, startPoint y: 128, endPoint x: 433, endPoint y: 519, distance: 427.7
click at [433, 519] on div "Angļu valoda 1. ieskaite 10.b2 klase , Daniels Legzdiņš (10.b2 klase) Parādīt p…" at bounding box center [396, 105] width 551 height 864
copy div "Read the article about gaming and choose the correct answer for each question. …"
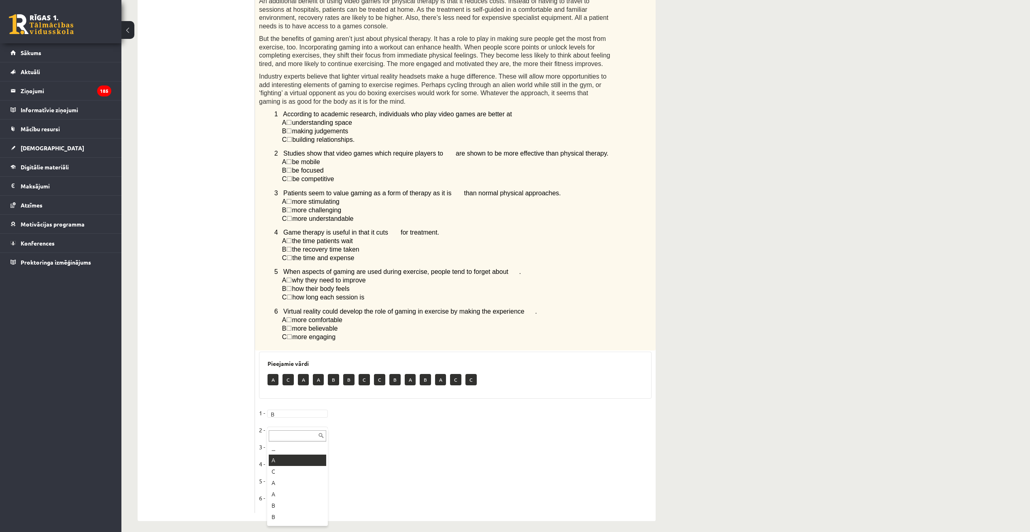
drag, startPoint x: 290, startPoint y: 464, endPoint x: 290, endPoint y: 458, distance: 5.7
click at [292, 464] on fieldset "1 - B * 2 - A * 3 - A * 4 - B * 5 - 6 -" at bounding box center [455, 457] width 393 height 102
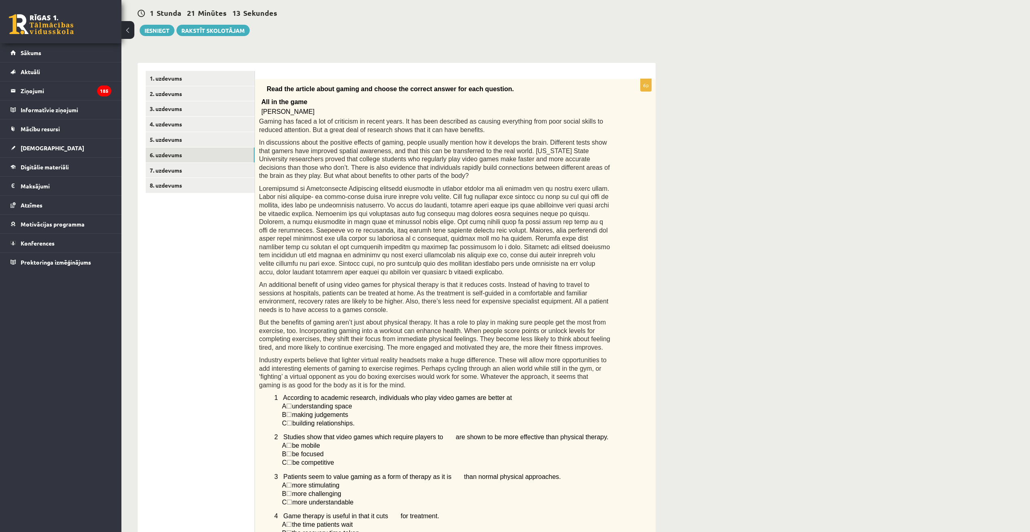
scroll to position [0, 0]
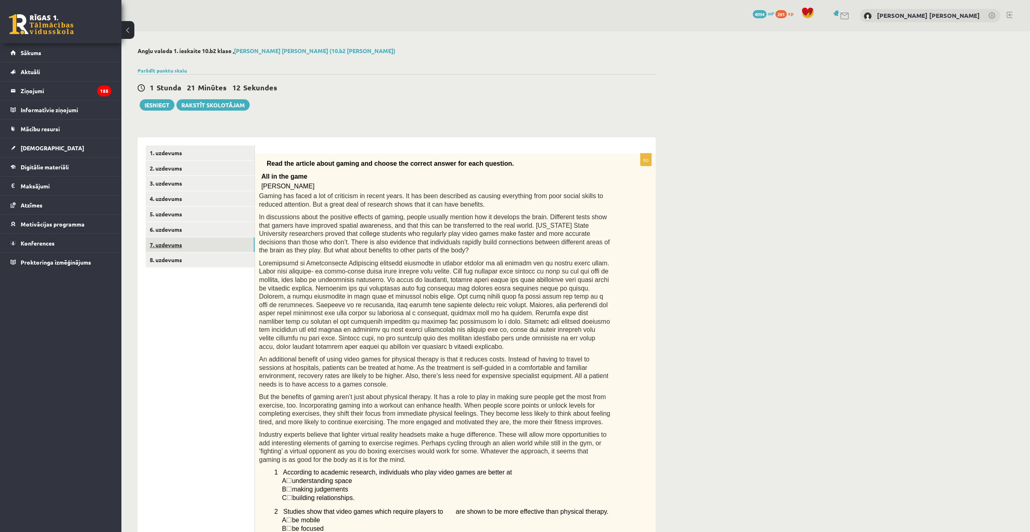
click at [190, 251] on link "7. uzdevums" at bounding box center [200, 244] width 109 height 15
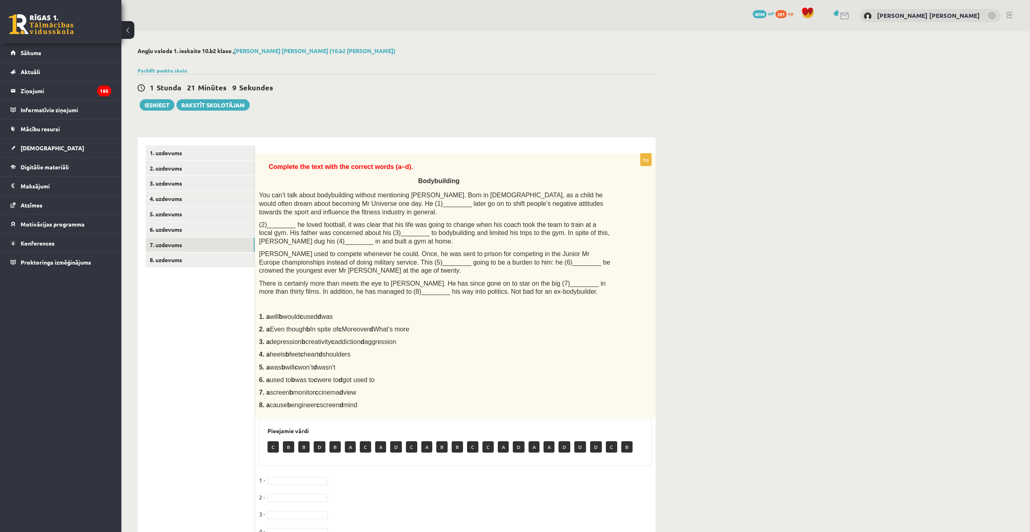
drag, startPoint x: 255, startPoint y: 160, endPoint x: 342, endPoint y: 289, distance: 155.7
click at [342, 289] on div "**********" at bounding box center [397, 379] width 518 height 485
click at [174, 385] on ul "1. uzdevums 2. uzdevums 3. uzdevums 4. uzdevums 5. uzdevums 6. uzdevums 7. uzde…" at bounding box center [200, 379] width 109 height 468
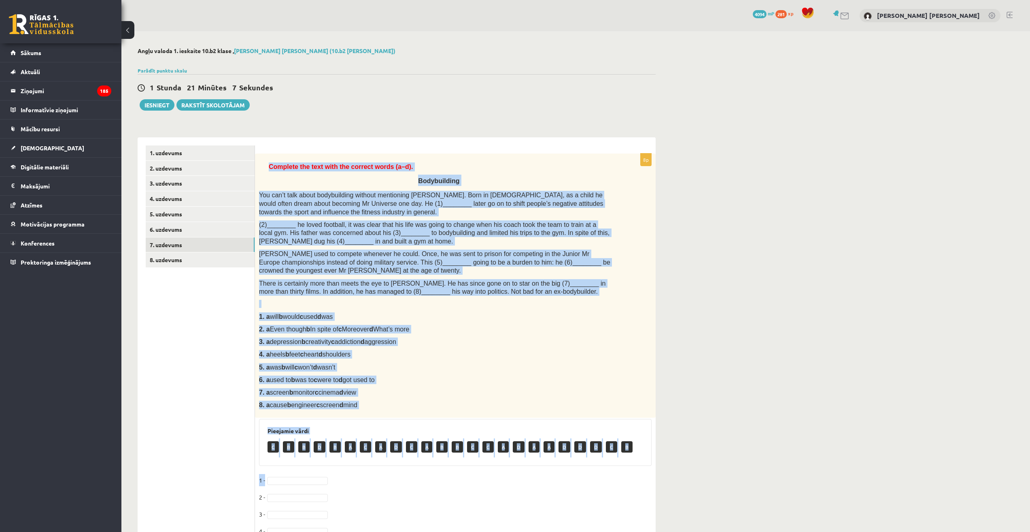
scroll to position [106, 0]
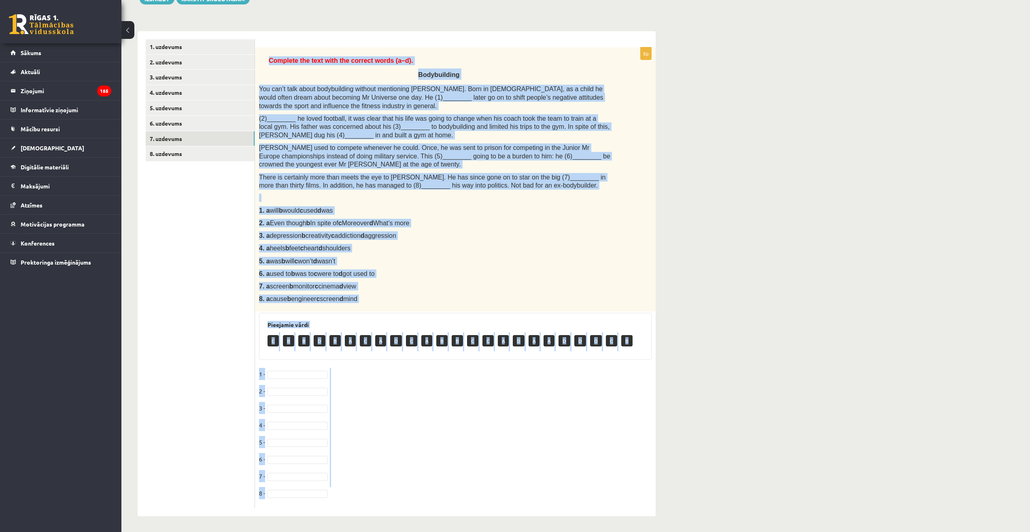
drag, startPoint x: 264, startPoint y: 162, endPoint x: 419, endPoint y: 523, distance: 393.8
click at [419, 523] on div "Angļu valoda 1. ieskaite 10.b2 klase , Daniels Legzdiņš (10.b2 klase) Parādīt p…" at bounding box center [396, 228] width 551 height 607
copy div "Complete the text with the correct words (a–d). Bodybuilding You can’t talk abo…"
click at [376, 419] on fieldset "1 - 2 - 3 - 4 - 5 - 6 - 7 - 8 -" at bounding box center [455, 436] width 393 height 136
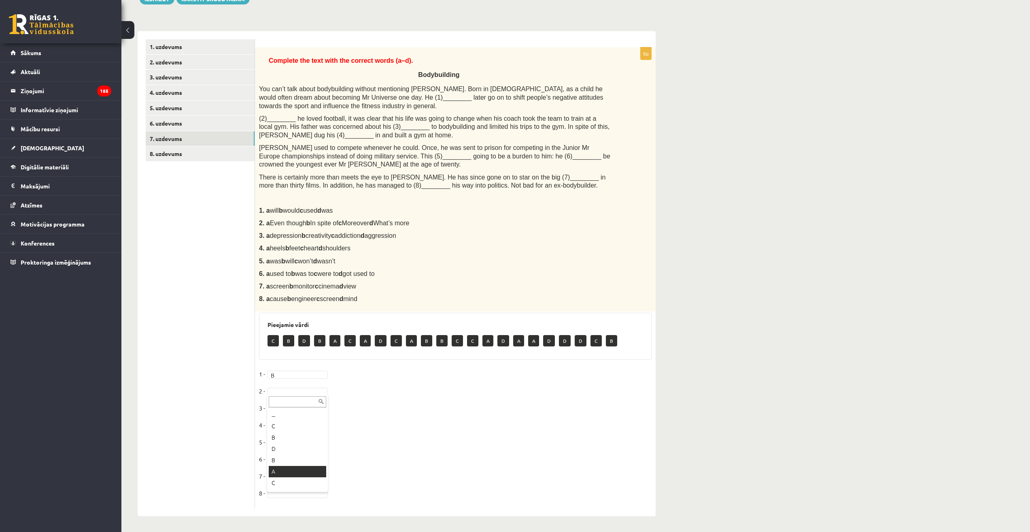
drag, startPoint x: 281, startPoint y: 466, endPoint x: 281, endPoint y: 461, distance: 4.9
click at [295, 497] on fieldset "1 - B * 2 - A * 3 - C * 4 - A * 5 - D * 6 - B * 7 - A * 8 -" at bounding box center [455, 436] width 393 height 136
drag, startPoint x: 282, startPoint y: 497, endPoint x: 285, endPoint y: 493, distance: 5.2
click at [283, 496] on fieldset "1 - B * 2 - A * 3 - C * 4 - A * 5 - D * 6 - B * 7 - A * 8 - C *" at bounding box center [455, 436] width 393 height 136
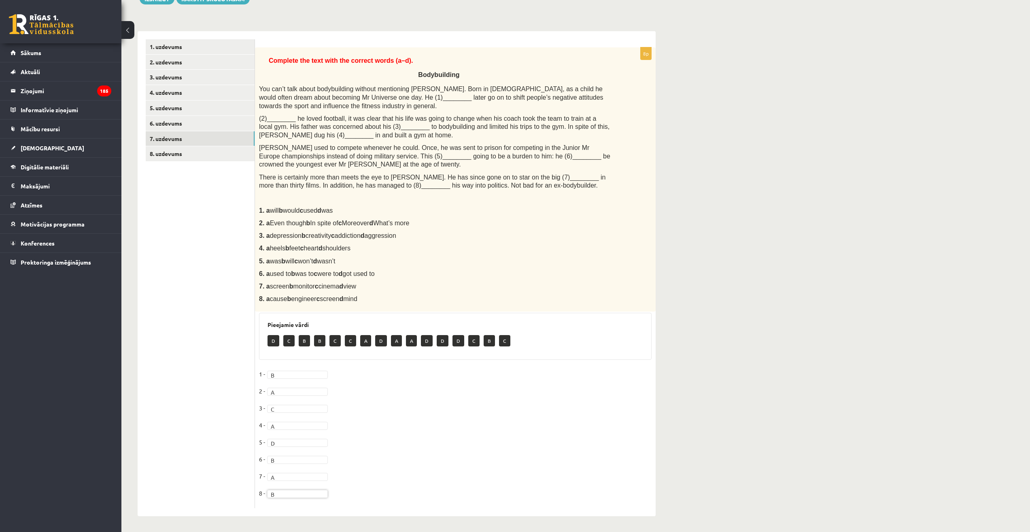
scroll to position [0, 0]
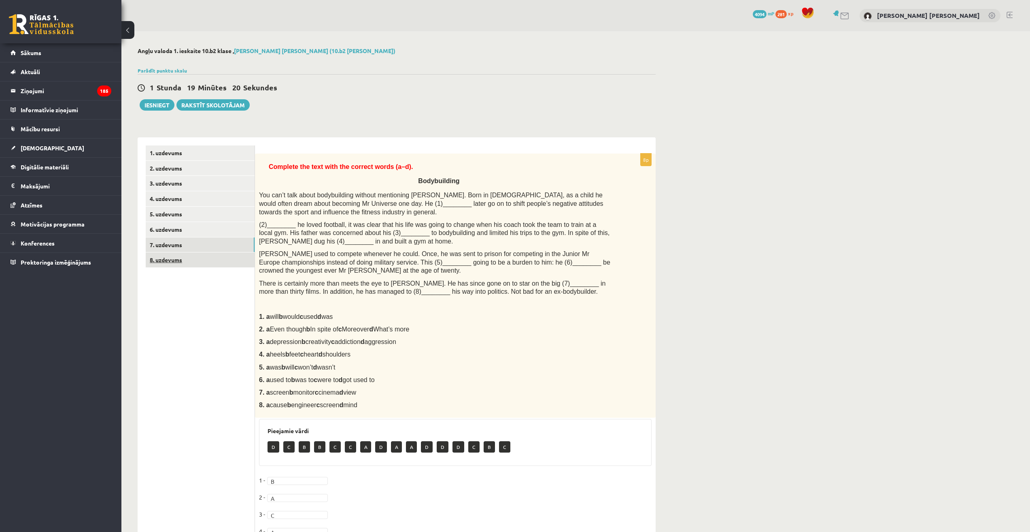
click at [177, 256] on link "8. uzdevums" at bounding box center [200, 259] width 109 height 15
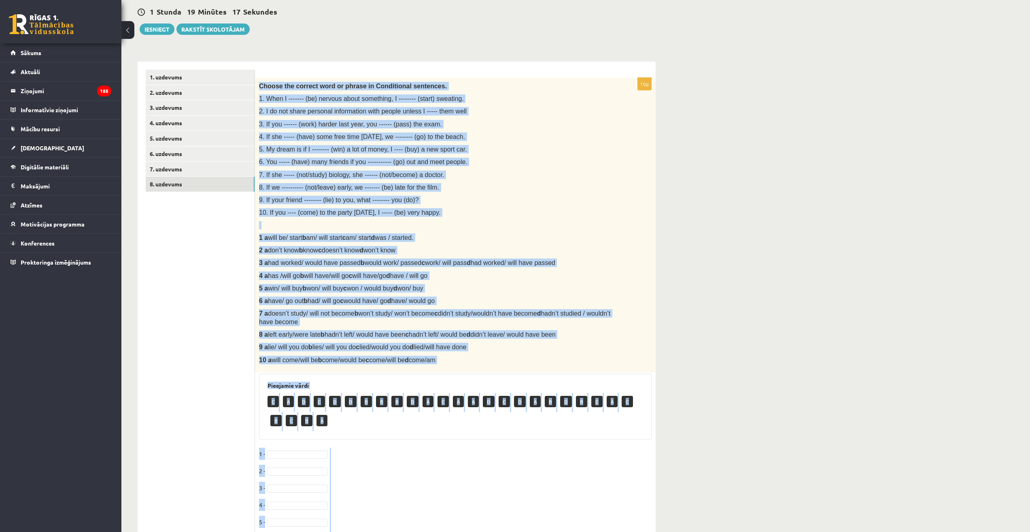
scroll to position [190, 0]
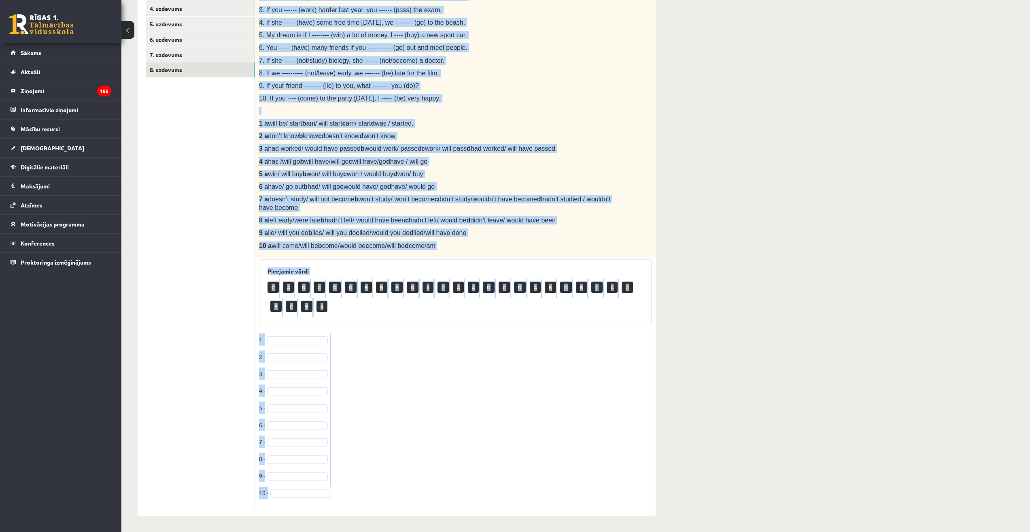
drag, startPoint x: 257, startPoint y: 130, endPoint x: 449, endPoint y: 547, distance: 459.4
click at [449, 342] on html "0 Dāvanas 4094 mP 281 xp Daniels Legzdiņš Sākums Aktuāli Kā mācīties eSKOLĀ Kon…" at bounding box center [515, 76] width 1030 height 532
copy div "Choose the correct word or phrase in Conditional sentences. 1. When I ------- (…"
click at [405, 402] on fieldset "1 - 2 - 3 - 4 - 5 - 6 - 7 - 8 - 9 - 10 -" at bounding box center [455, 418] width 393 height 170
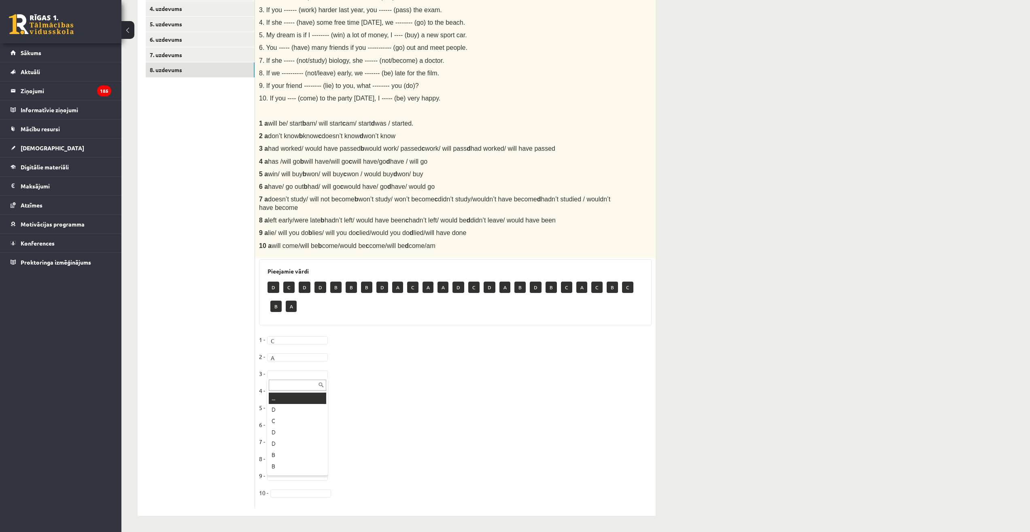
drag, startPoint x: 296, startPoint y: 376, endPoint x: 291, endPoint y: 372, distance: 6.1
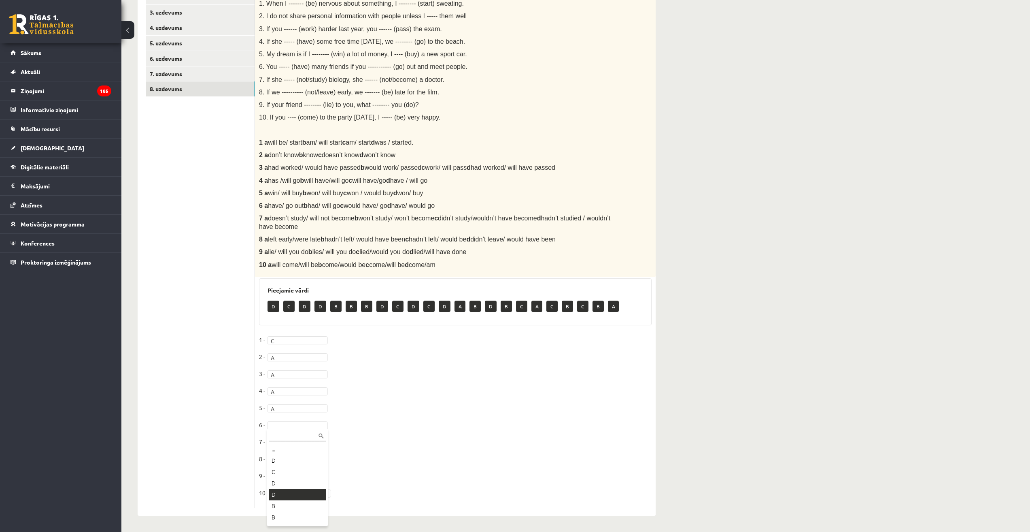
scroll to position [81, 0]
drag, startPoint x: 298, startPoint y: 443, endPoint x: 301, endPoint y: 450, distance: 8.1
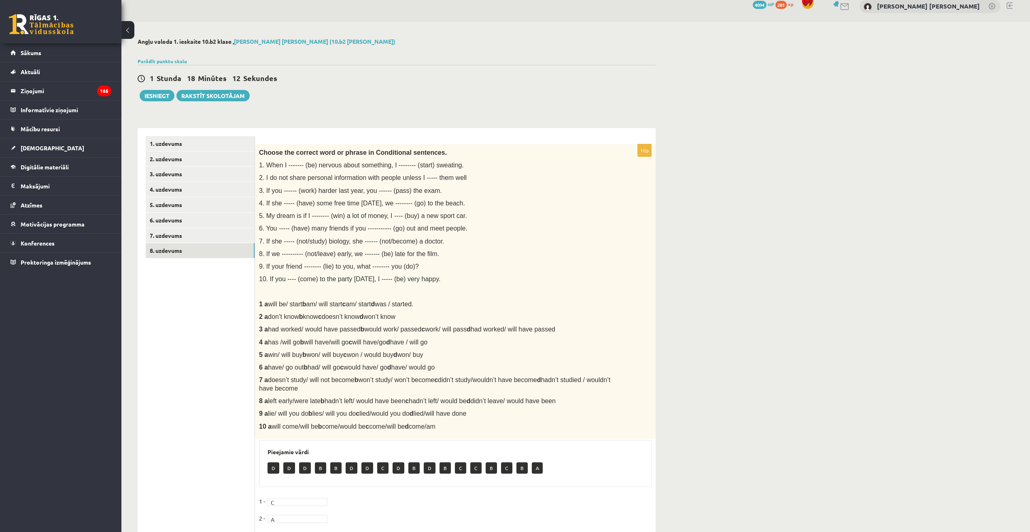
scroll to position [0, 0]
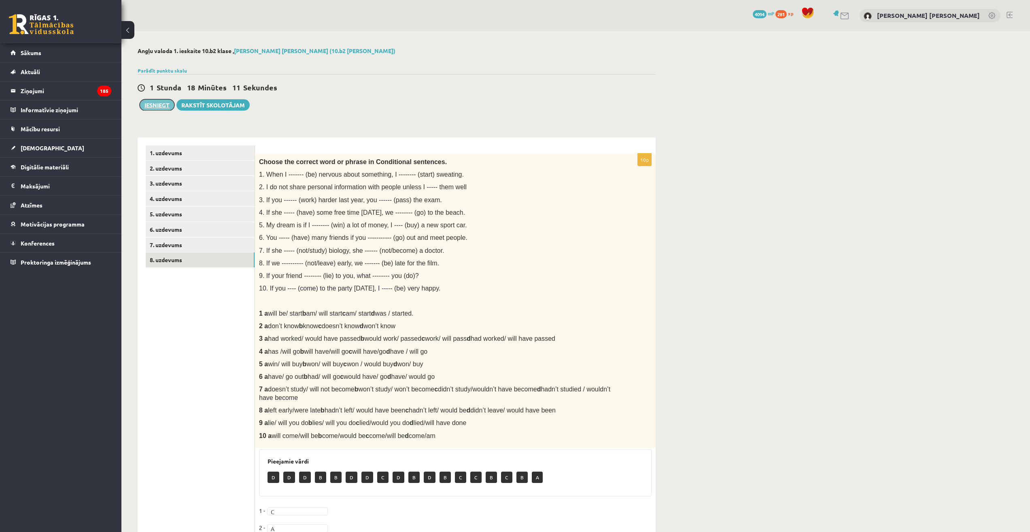
click at [154, 104] on button "Iesniegt" at bounding box center [157, 104] width 35 height 11
